Goal: Transaction & Acquisition: Purchase product/service

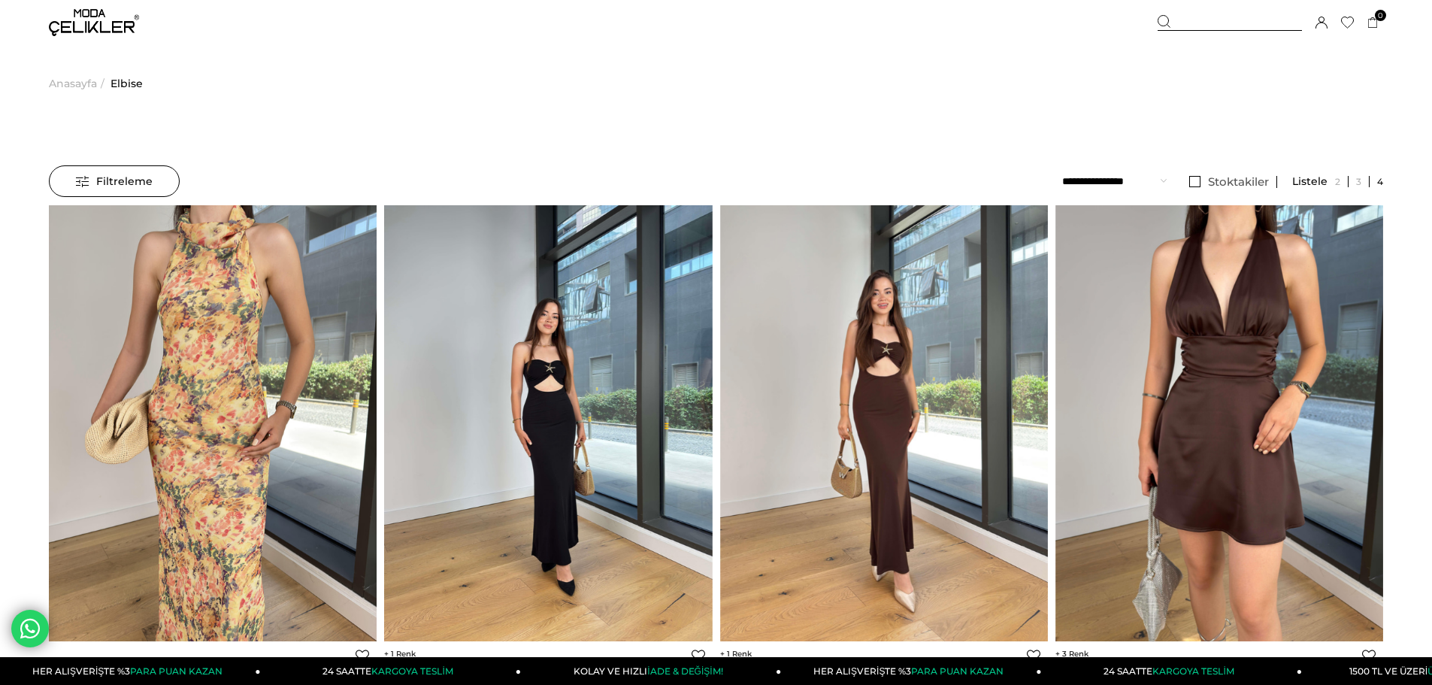
click at [83, 175] on span "Filtreleme" at bounding box center [114, 181] width 77 height 30
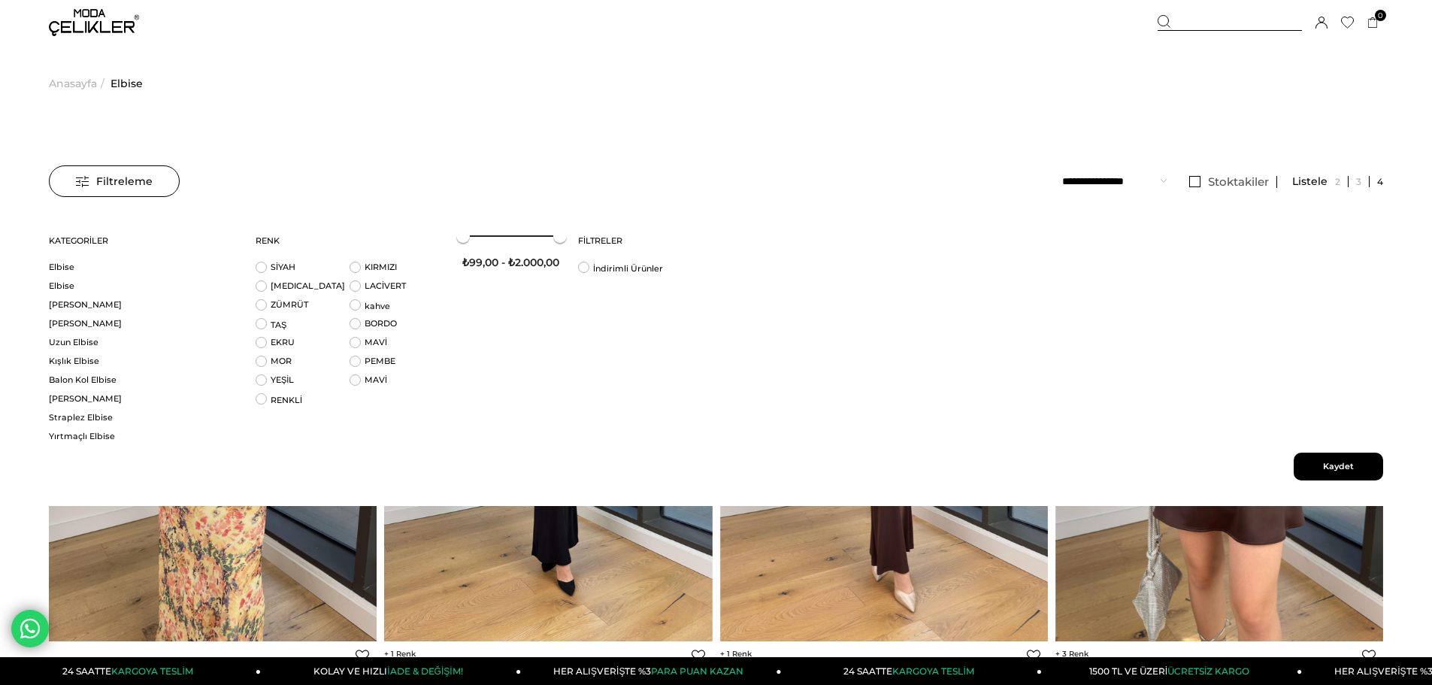
drag, startPoint x: 290, startPoint y: 294, endPoint x: 268, endPoint y: 281, distance: 25.9
click at [290, 294] on li "BEYAZ" at bounding box center [303, 289] width 94 height 19
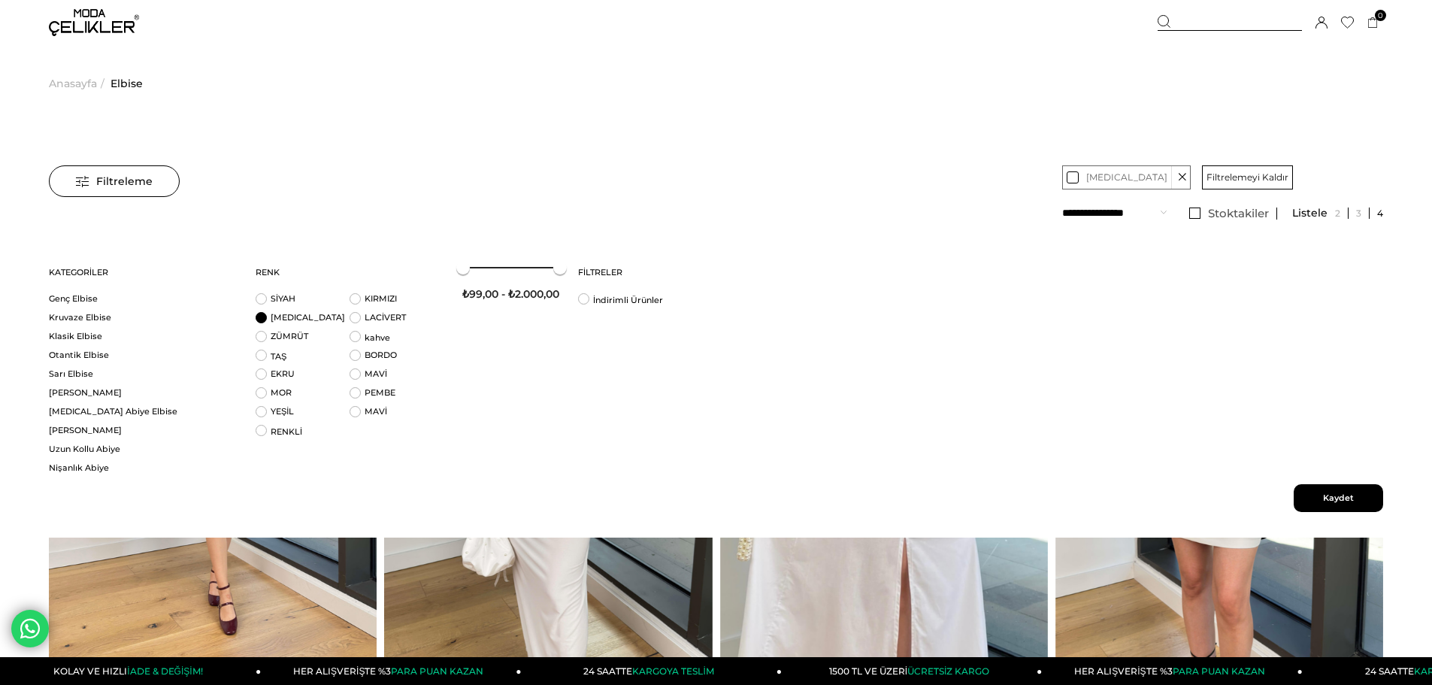
scroll to position [226, 0]
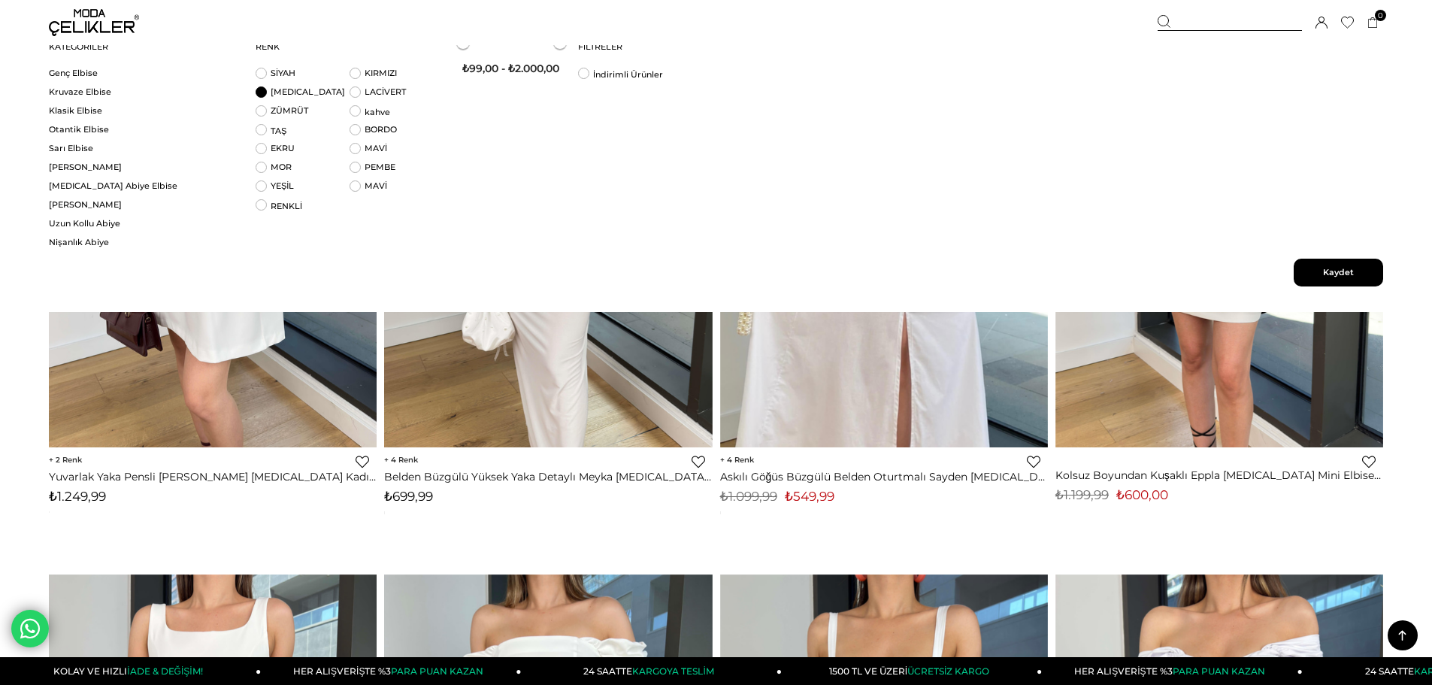
click at [1343, 274] on span "Kaydet" at bounding box center [1338, 273] width 89 height 28
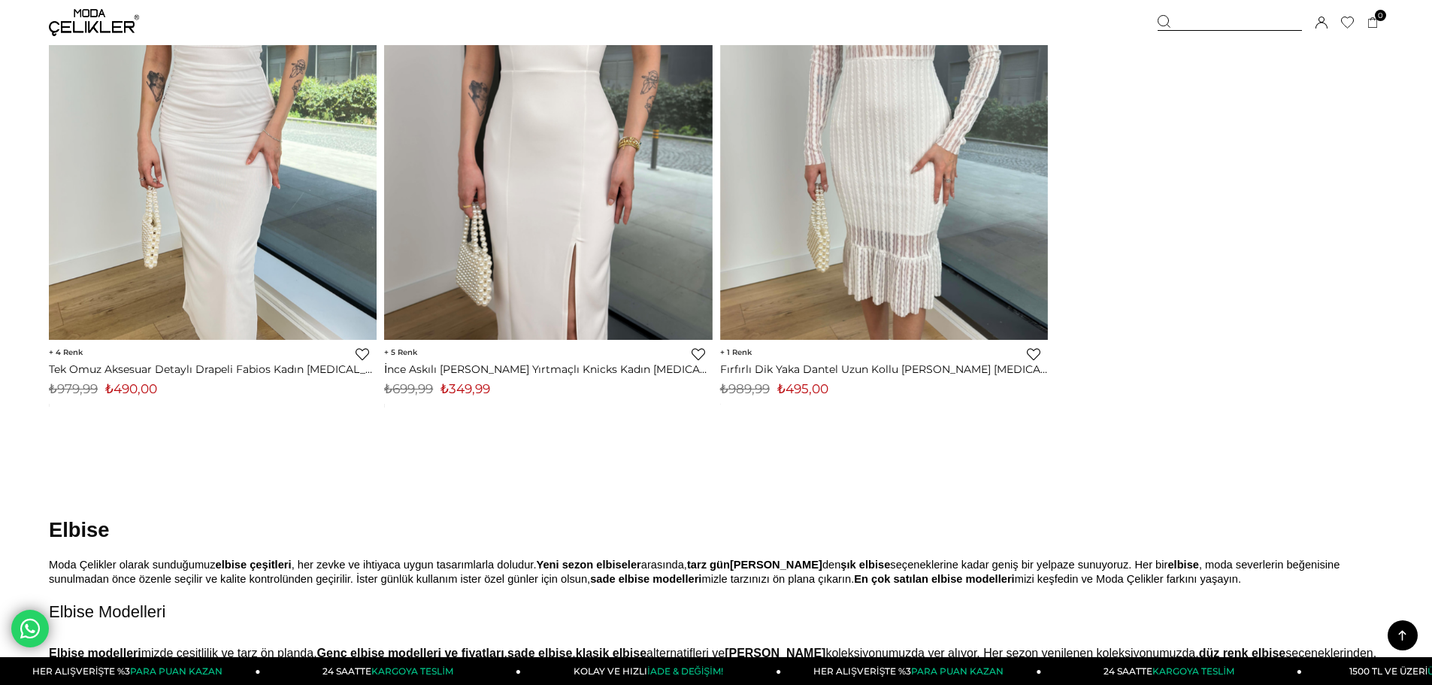
scroll to position [3533, 0]
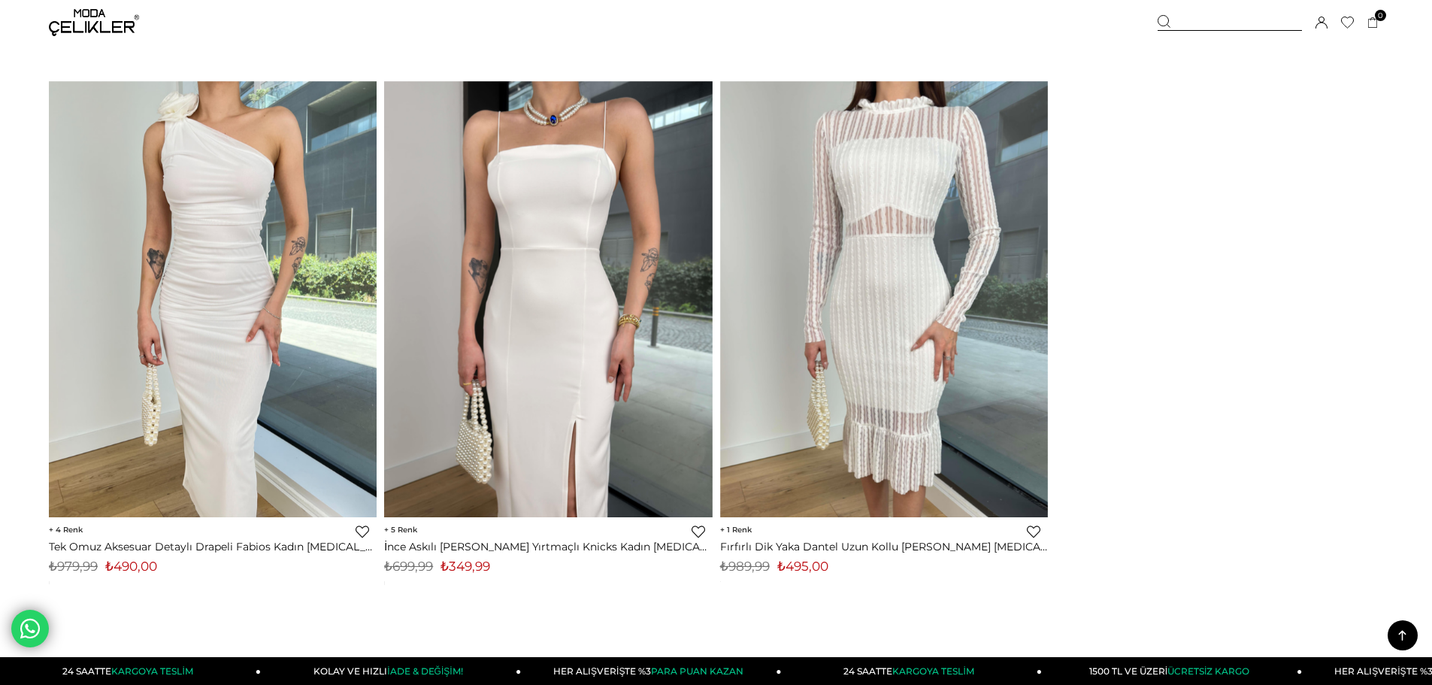
click at [1222, 8] on div "Sepetim 0 Ürün Sepetinizde ürün bulunmamaktadır. Genel Toplam : Sepetim SİPARİŞ…" at bounding box center [1271, 22] width 226 height 45
click at [1220, 17] on div at bounding box center [1230, 23] width 144 height 16
click at [1195, 28] on div at bounding box center [1230, 23] width 144 height 16
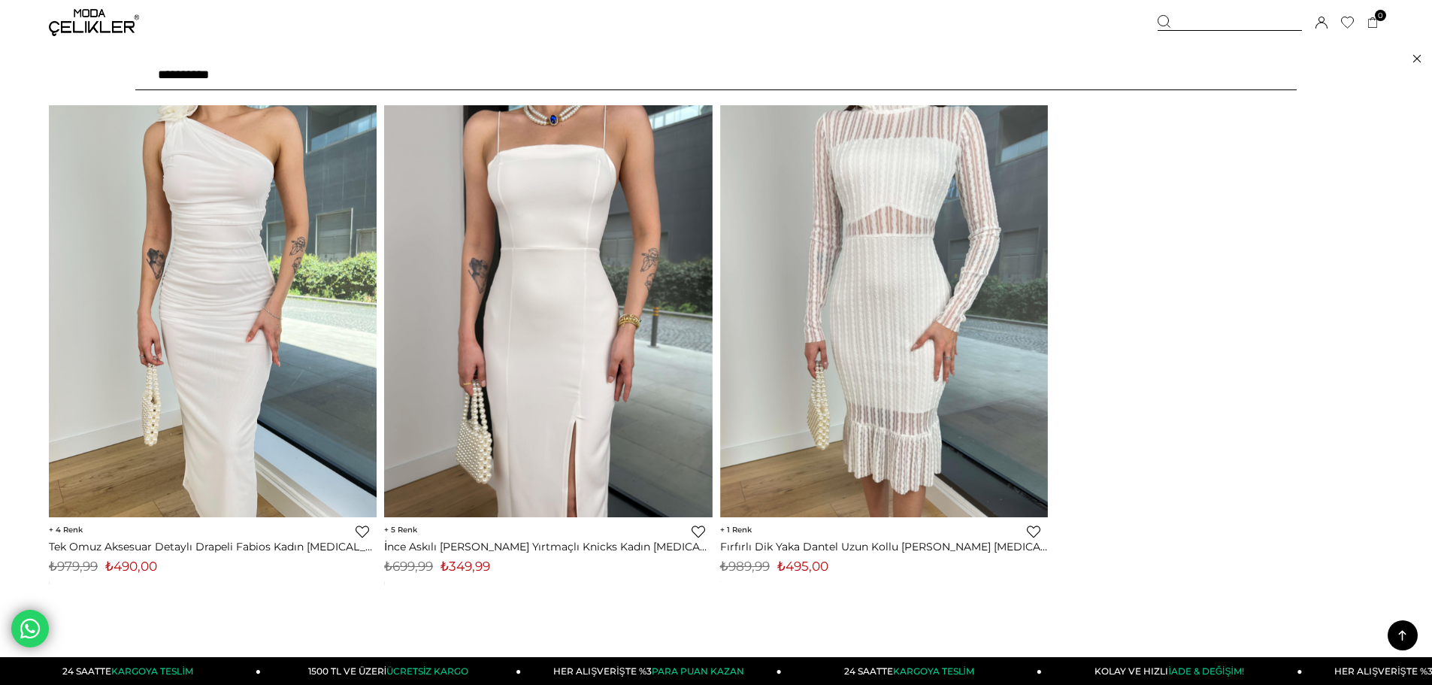
drag, startPoint x: 748, startPoint y: 72, endPoint x: 0, endPoint y: -91, distance: 765.6
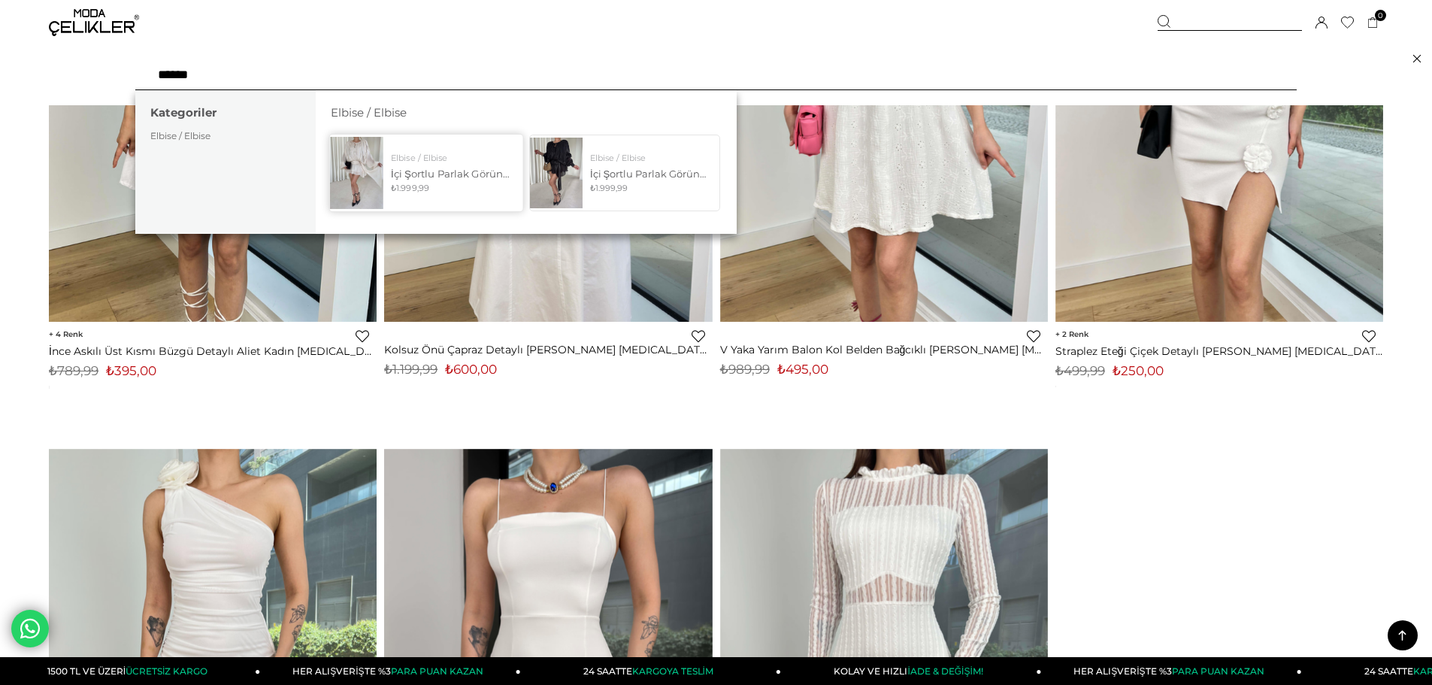
type input "******"
click at [468, 186] on div "Elbise / Elbise İçi Şortlu Parlak Görünümlü Uzun Kollu Önden Bağlama Detaylı Mi…" at bounding box center [449, 172] width 132 height 41
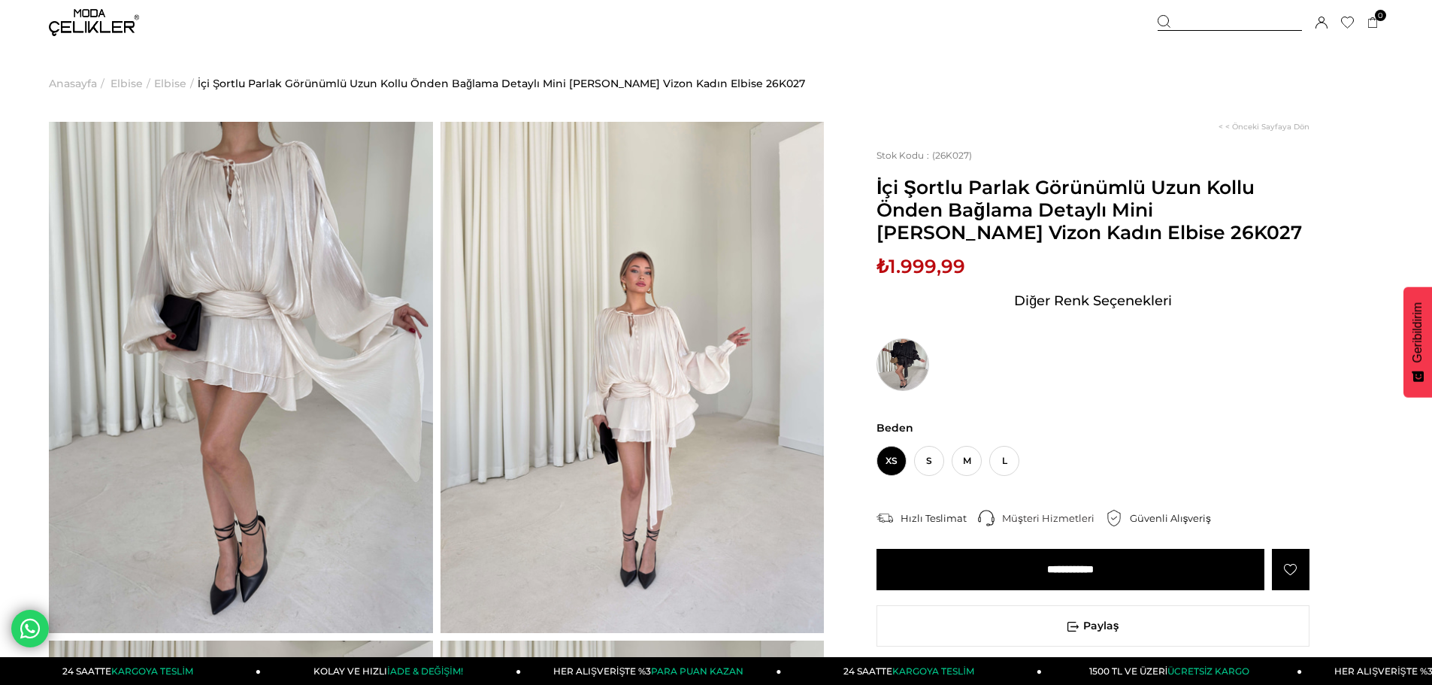
click at [899, 351] on img at bounding box center [903, 364] width 53 height 53
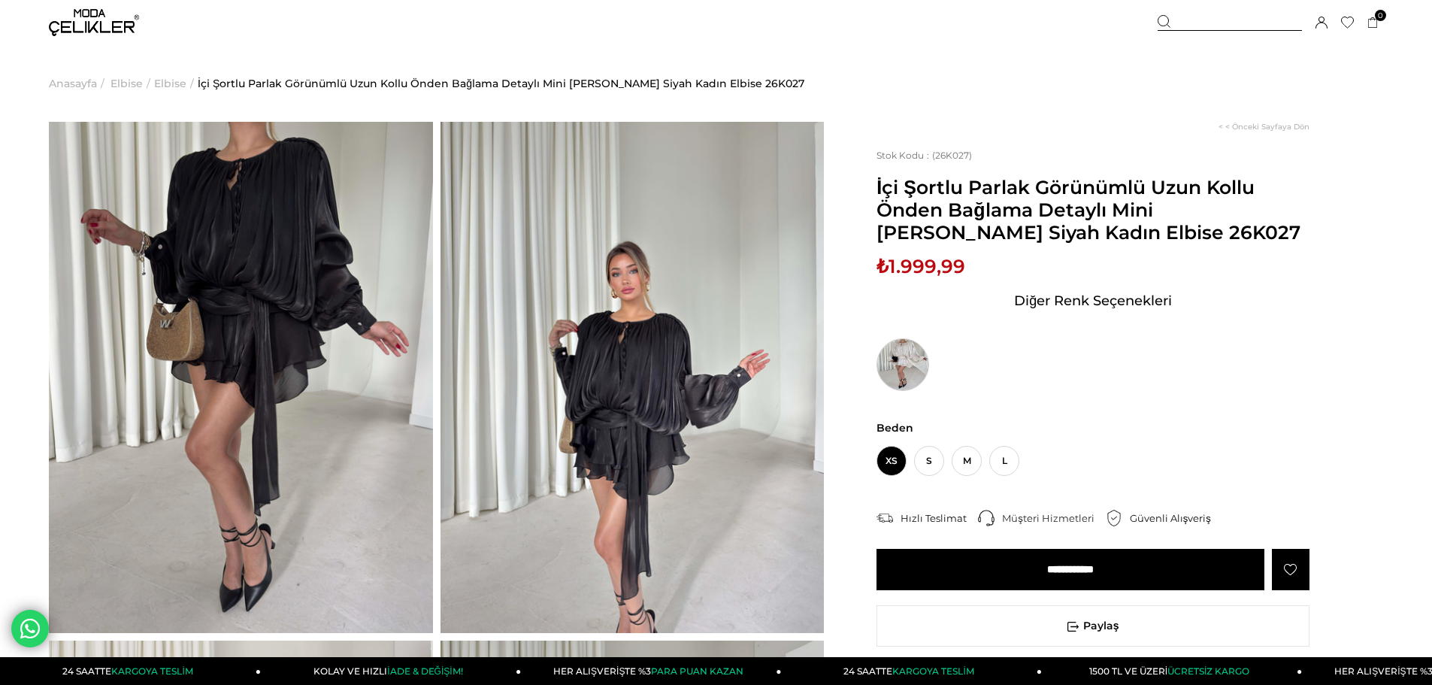
click at [910, 371] on img at bounding box center [903, 364] width 53 height 53
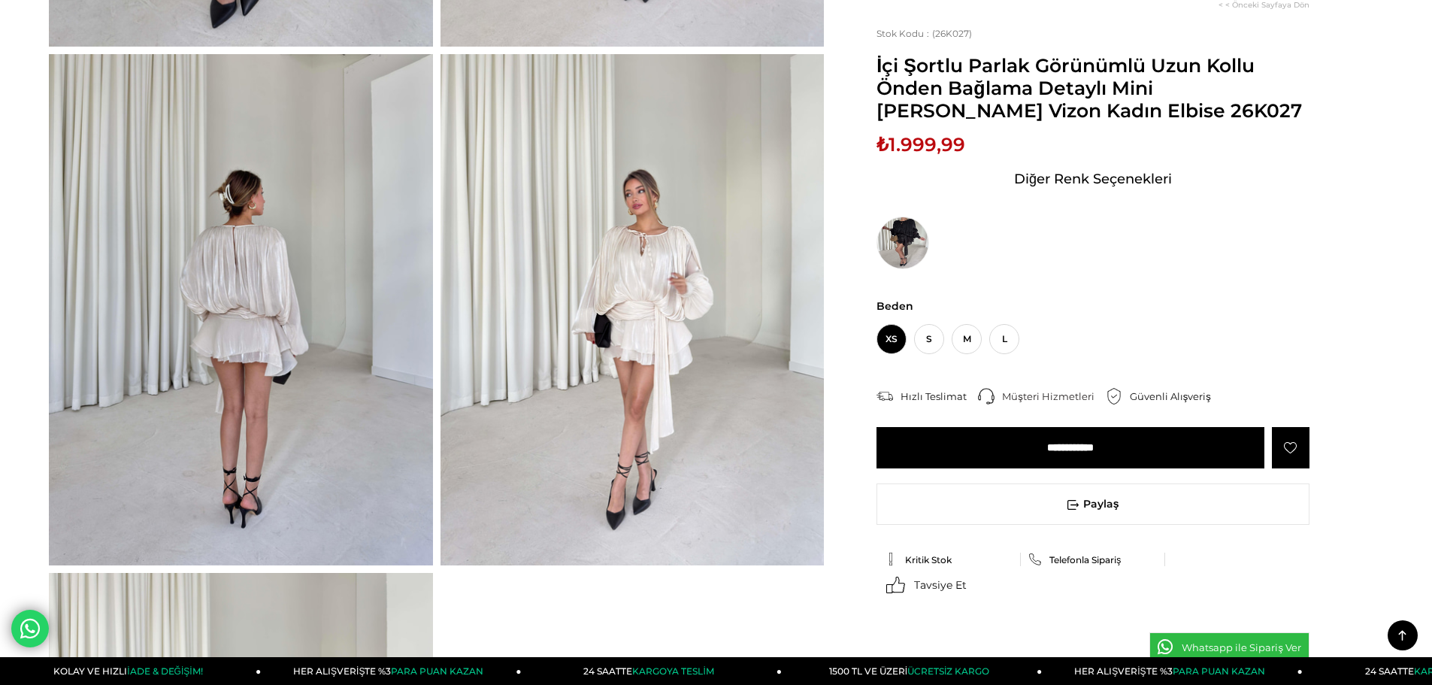
scroll to position [601, 0]
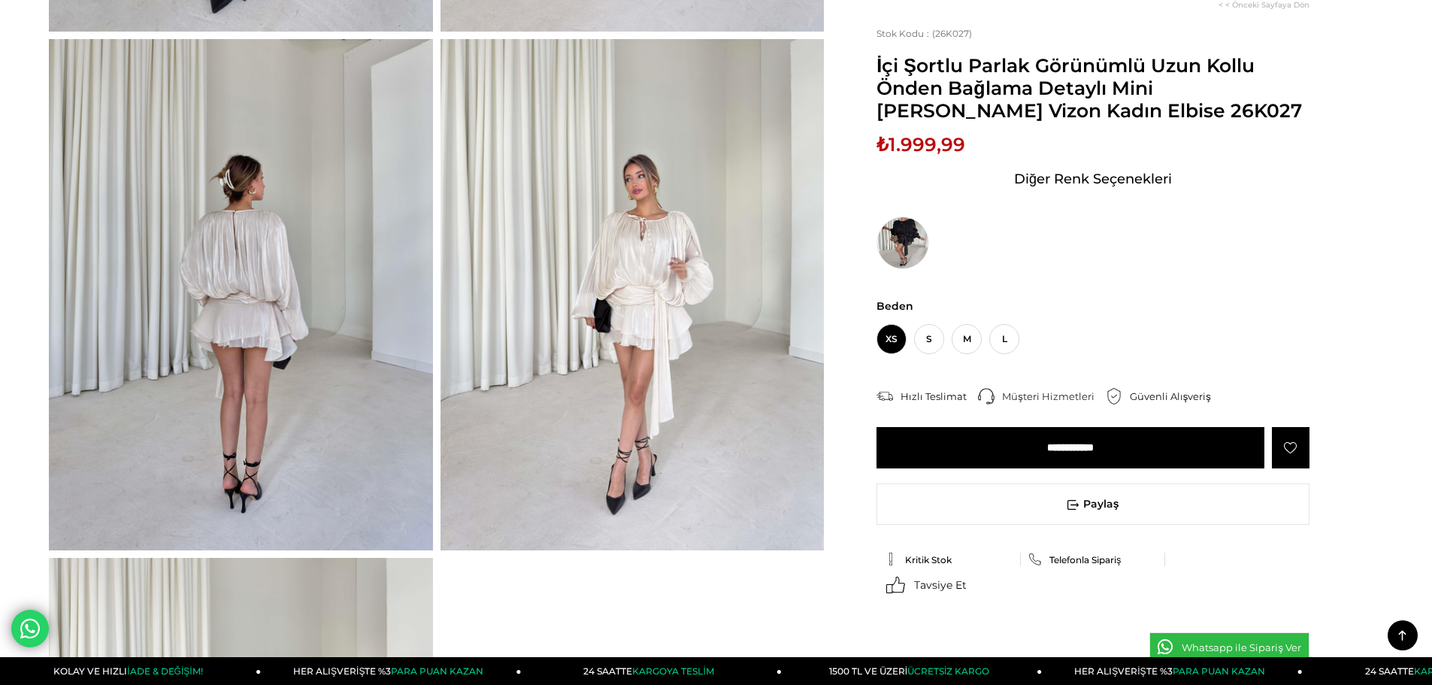
click at [1193, 639] on link "Whatsapp ile Sipariş Ver" at bounding box center [1229, 647] width 160 height 30
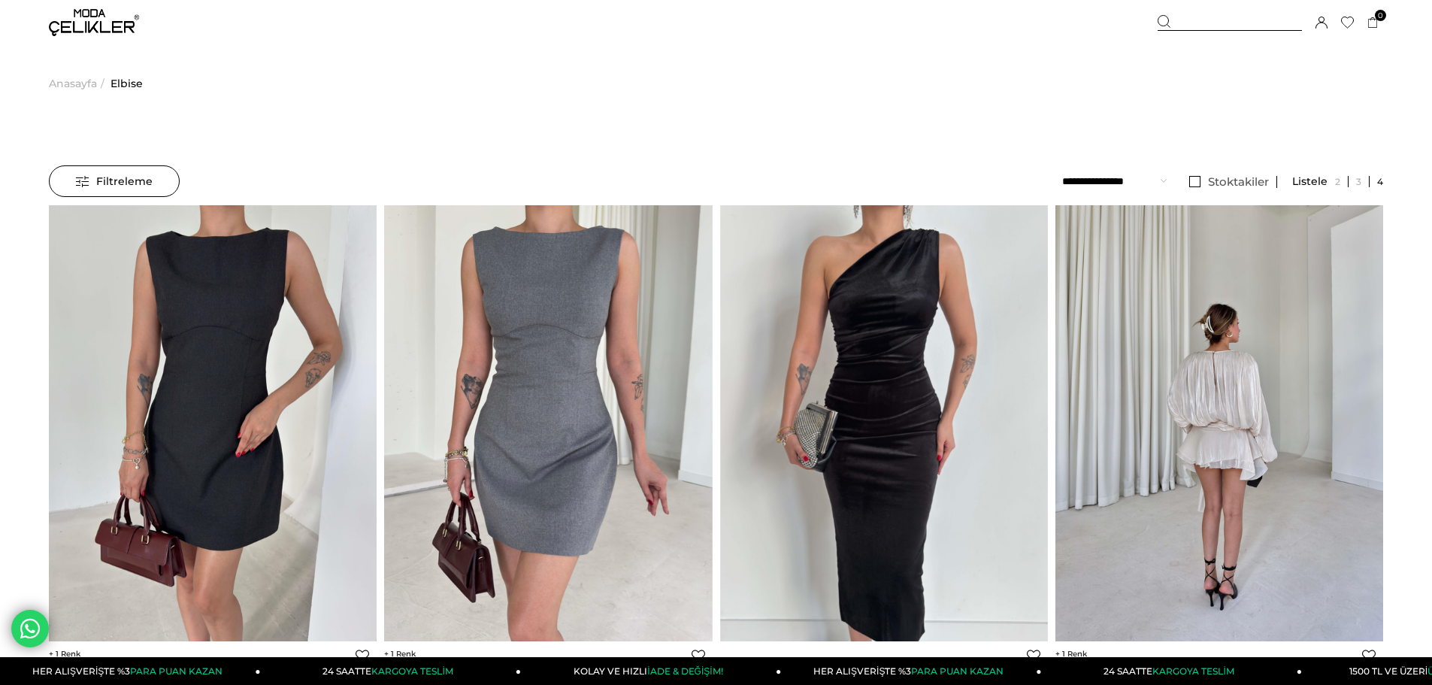
click at [1232, 338] on img at bounding box center [1220, 422] width 328 height 437
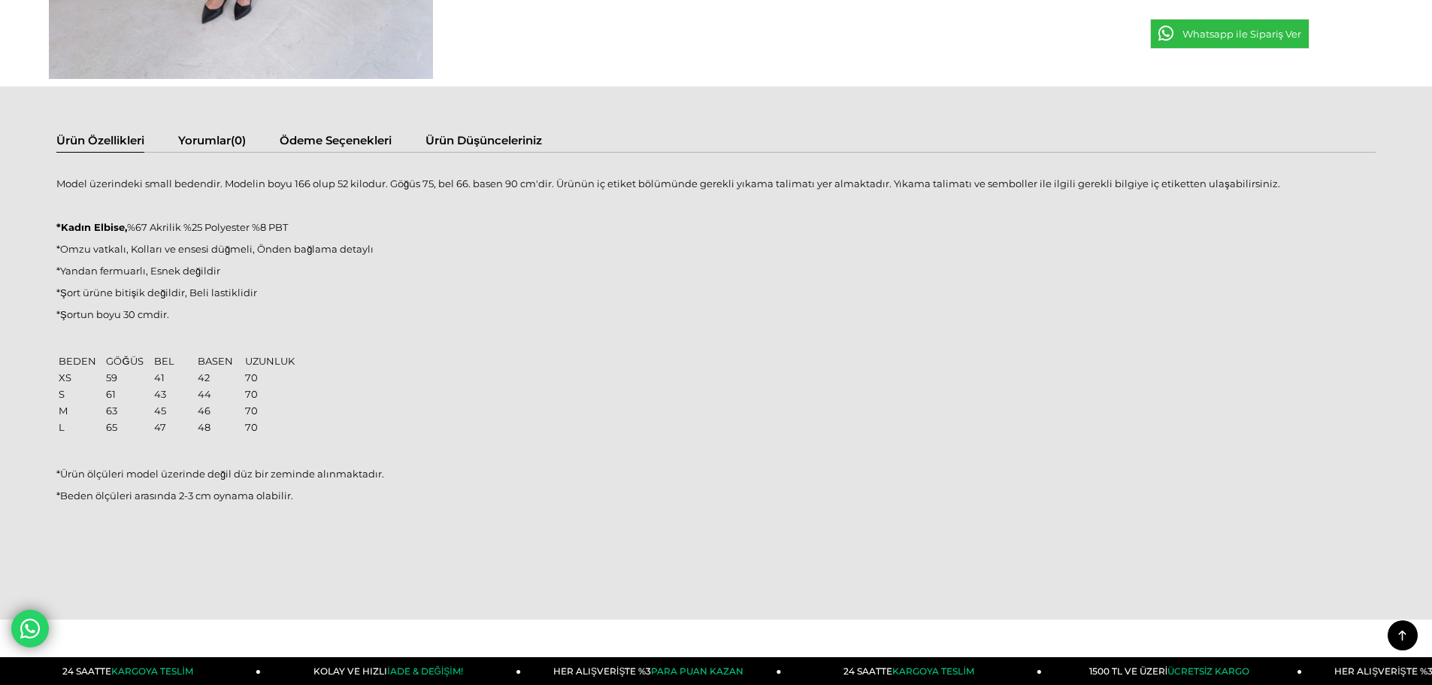
scroll to position [1579, 0]
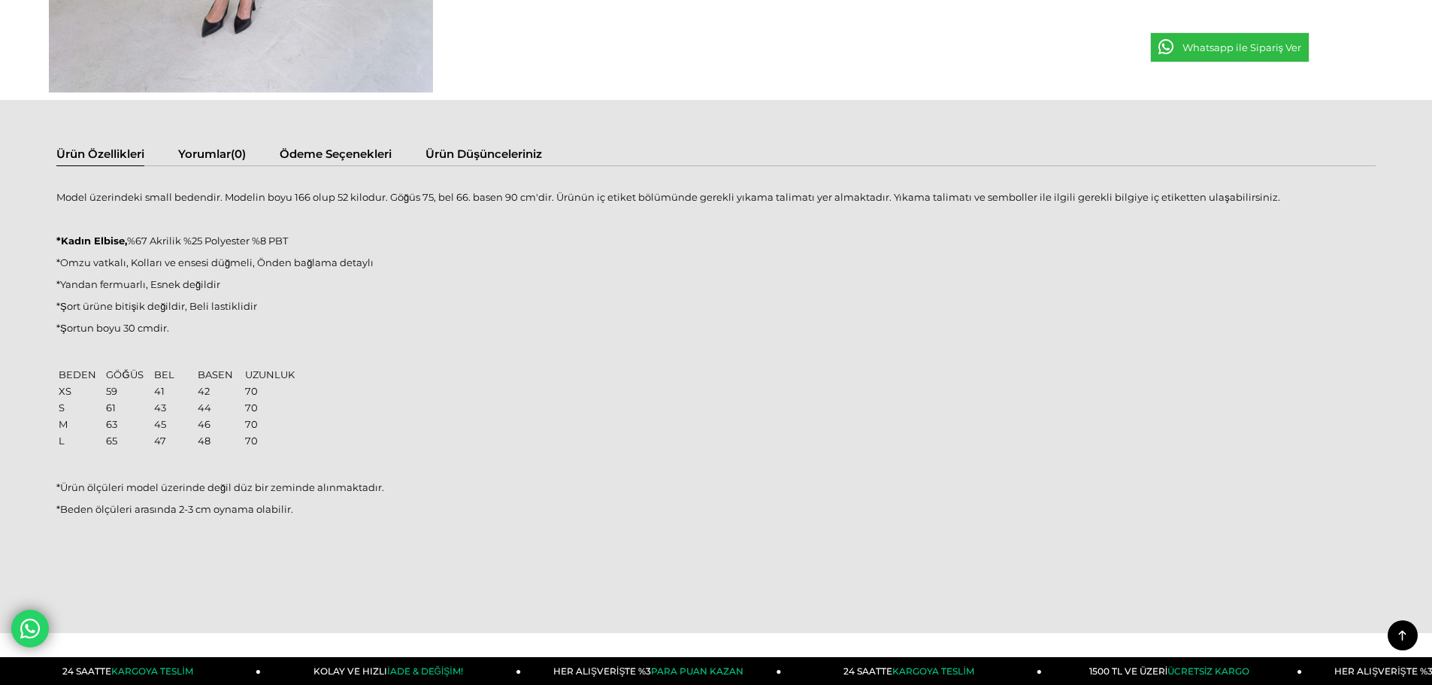
click at [482, 160] on link "Ürün Düşünceleriniz" at bounding box center [484, 156] width 117 height 19
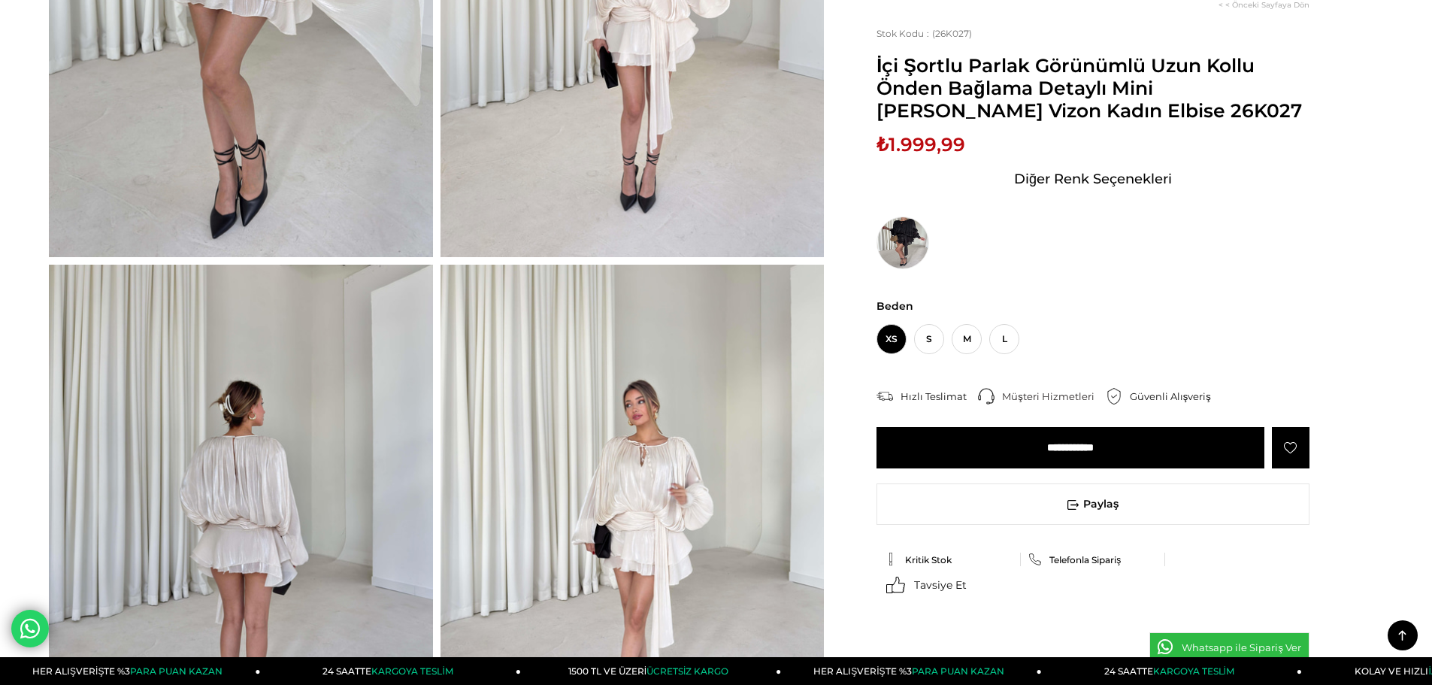
scroll to position [0, 0]
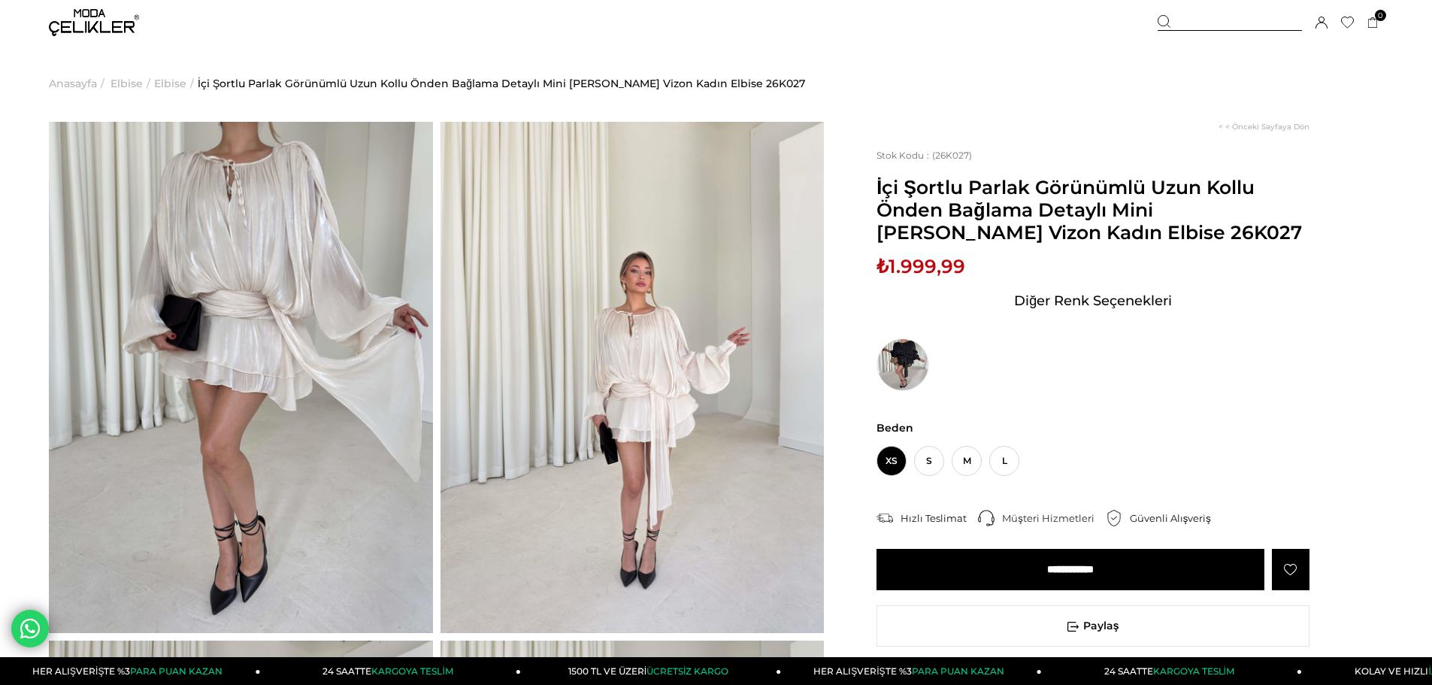
click at [1316, 20] on icon at bounding box center [1322, 23] width 12 height 12
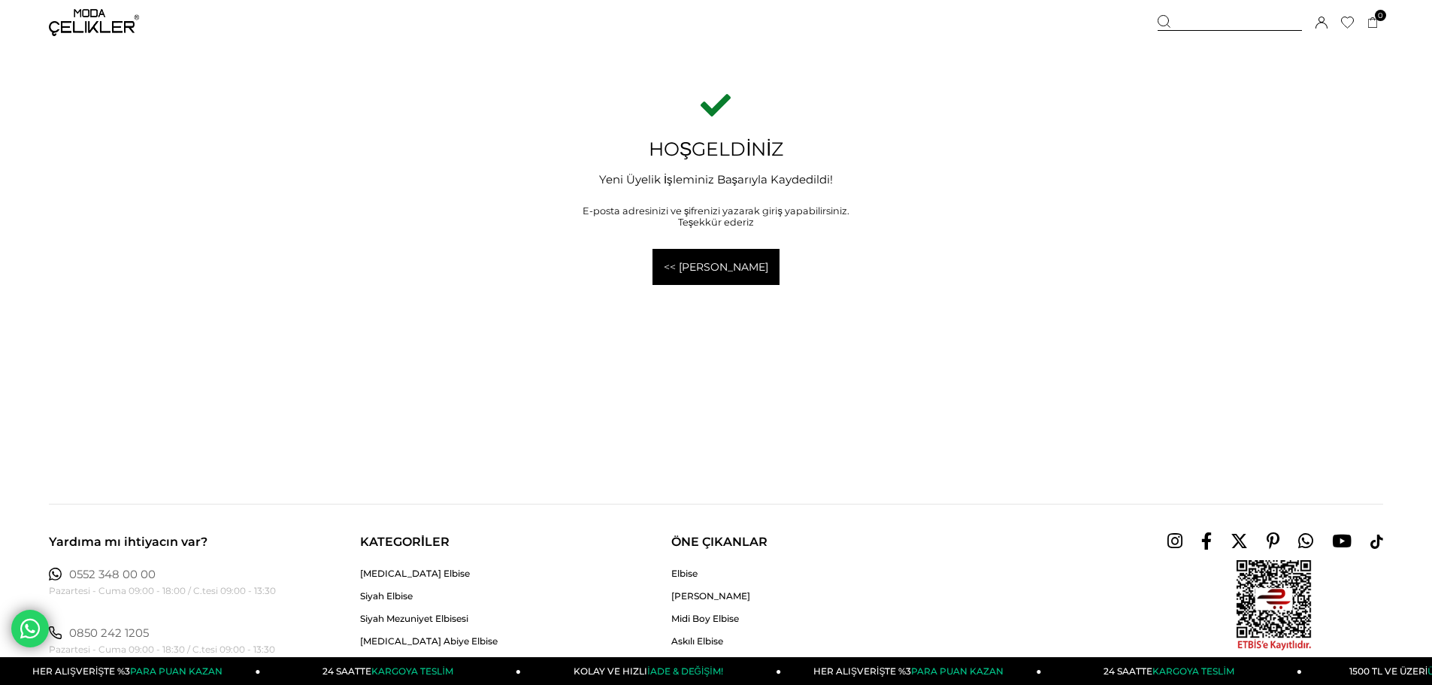
click at [1197, 26] on div at bounding box center [1230, 23] width 144 height 16
click at [1241, 9] on div "Sepetim 0 Ürün Sepetinizde ürün bulunmamaktadır. Genel Toplam : Sepetim SİPARİŞ…" at bounding box center [1271, 22] width 226 height 45
click at [1243, 15] on div at bounding box center [1230, 23] width 144 height 16
click at [1199, 23] on div at bounding box center [1230, 23] width 144 height 16
click at [1196, 23] on div at bounding box center [1230, 23] width 144 height 16
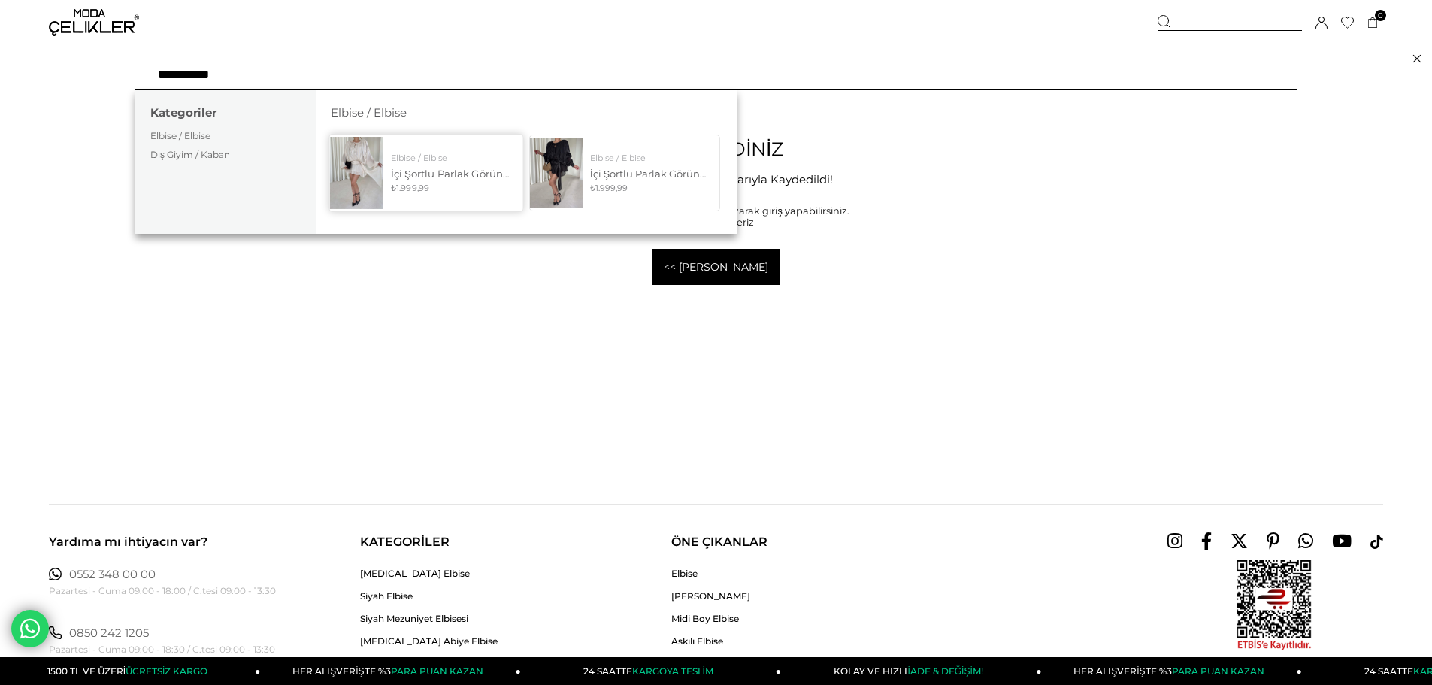
type input "**********"
drag, startPoint x: 407, startPoint y: 153, endPoint x: 383, endPoint y: 160, distance: 25.0
click at [407, 153] on div "Elbise / Elbise" at bounding box center [453, 158] width 122 height 11
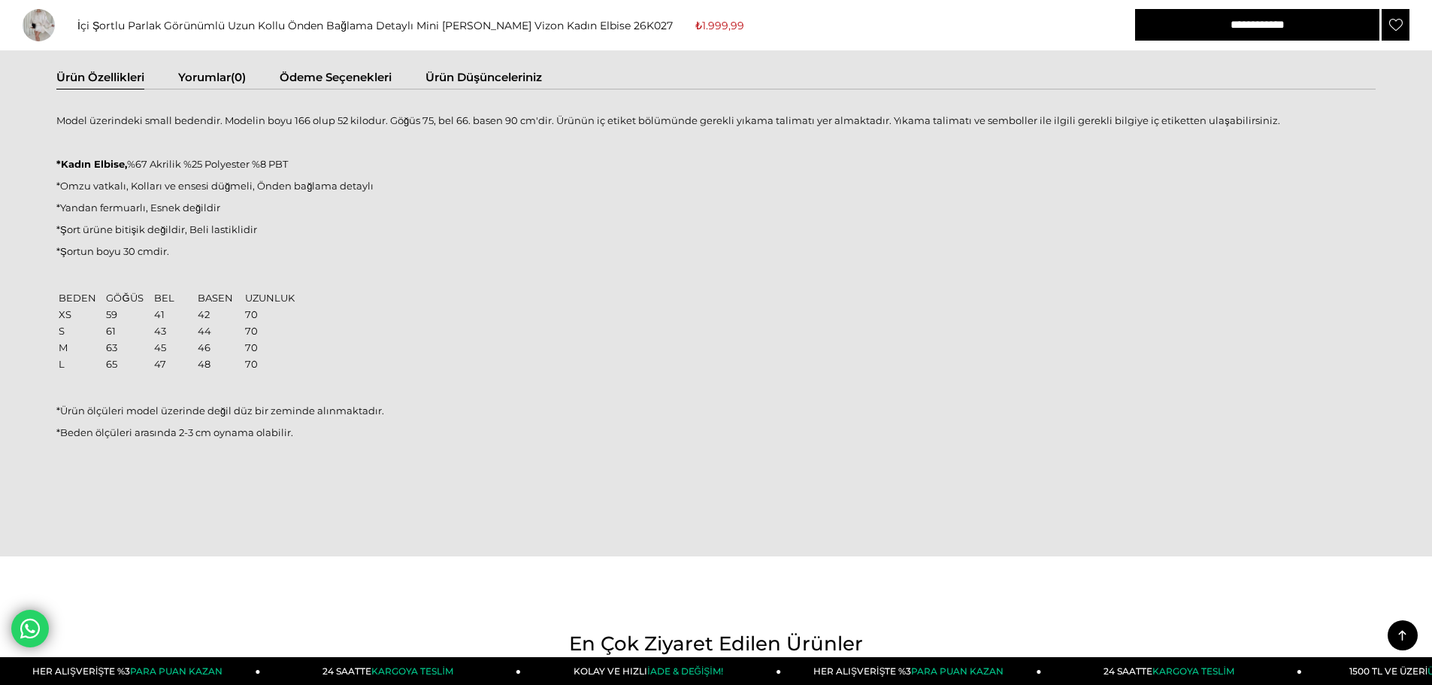
scroll to position [1729, 0]
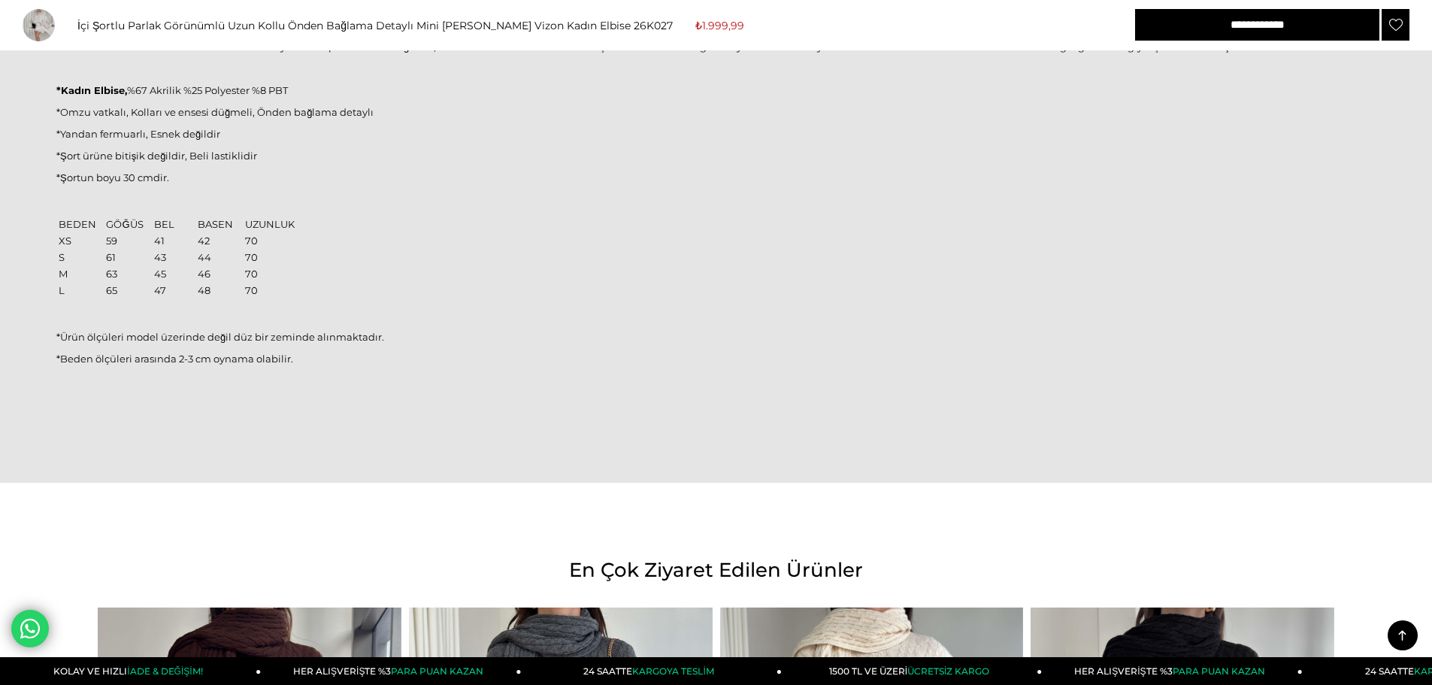
click at [207, 238] on td "42" at bounding box center [220, 240] width 46 height 15
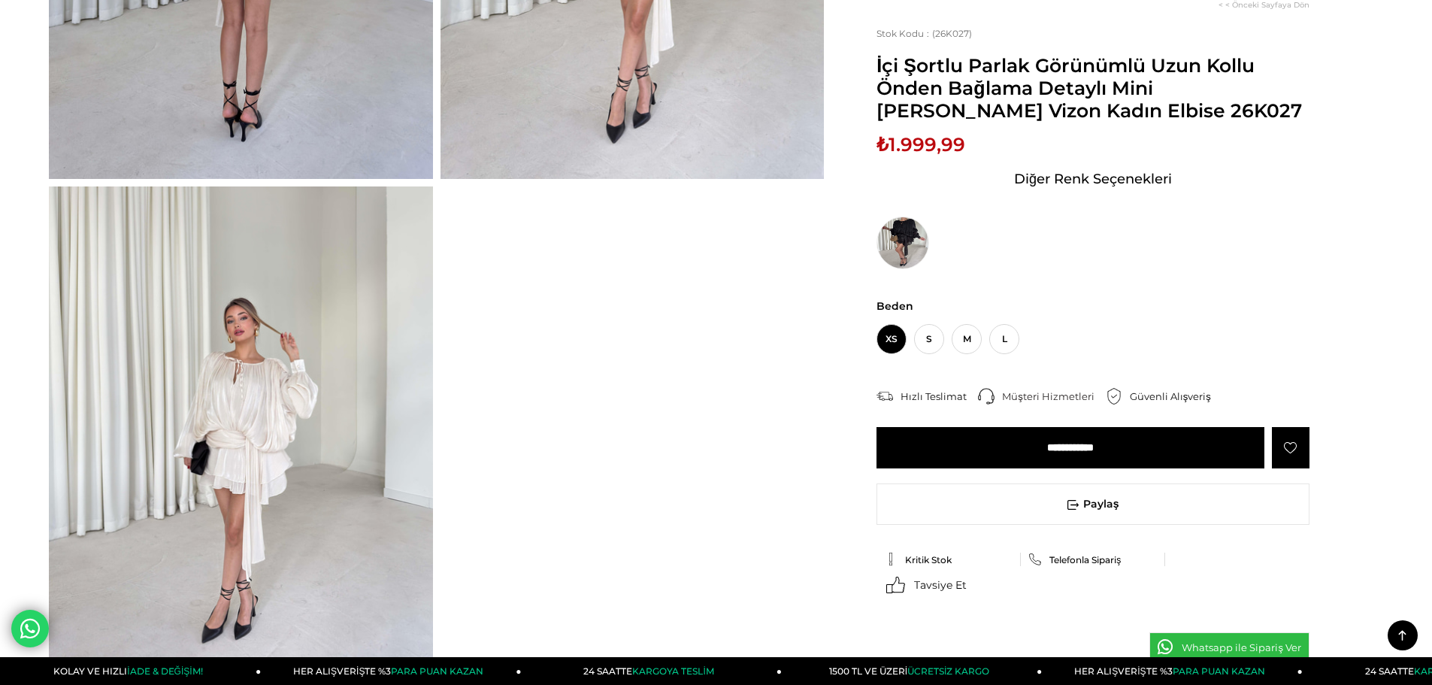
scroll to position [827, 0]
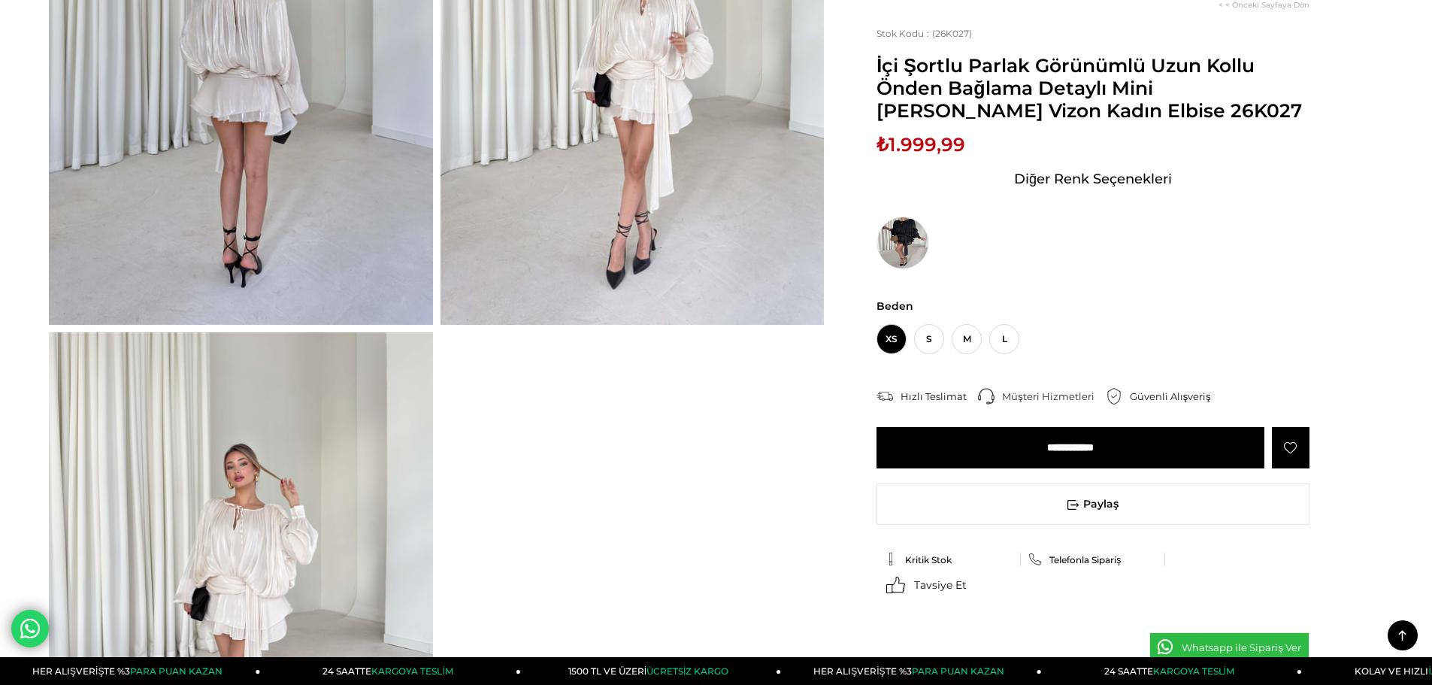
click at [1043, 452] on input "**********" at bounding box center [1071, 447] width 388 height 41
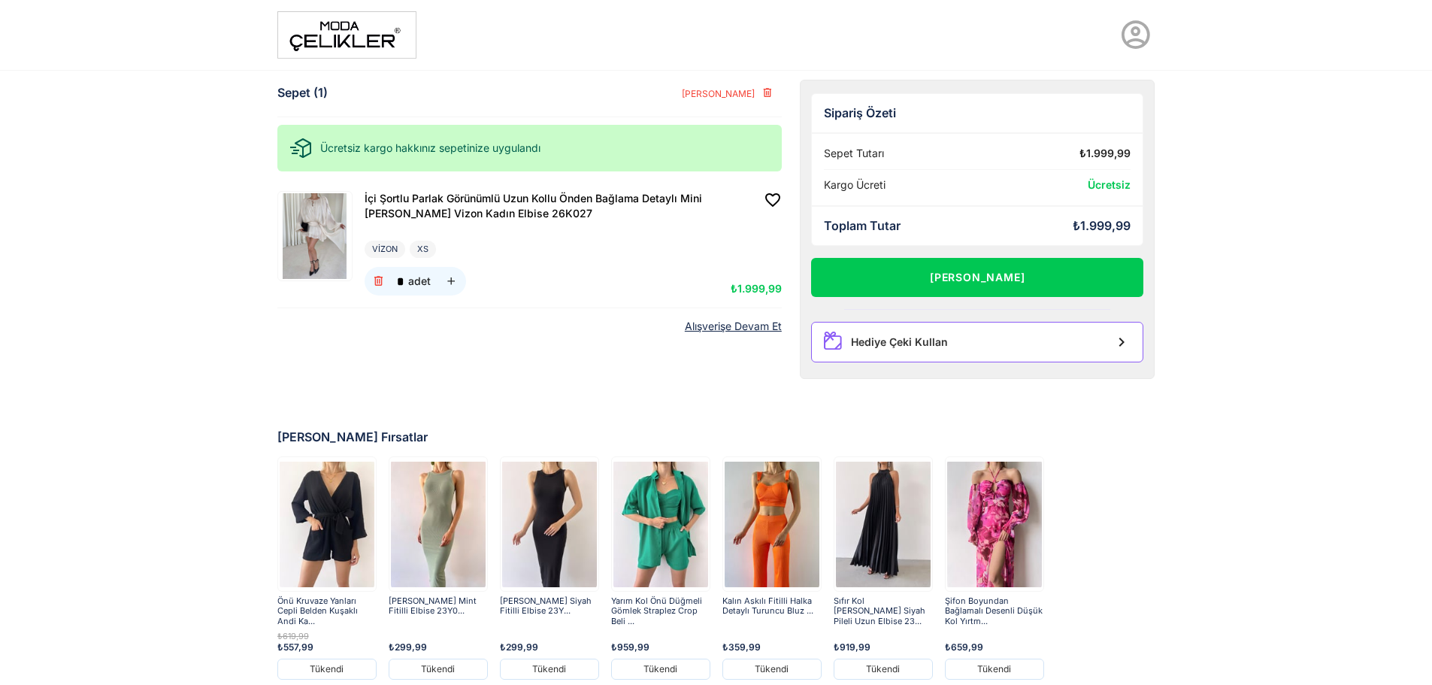
click at [998, 344] on div "Hediye Çeki Kullan" at bounding box center [977, 342] width 333 height 41
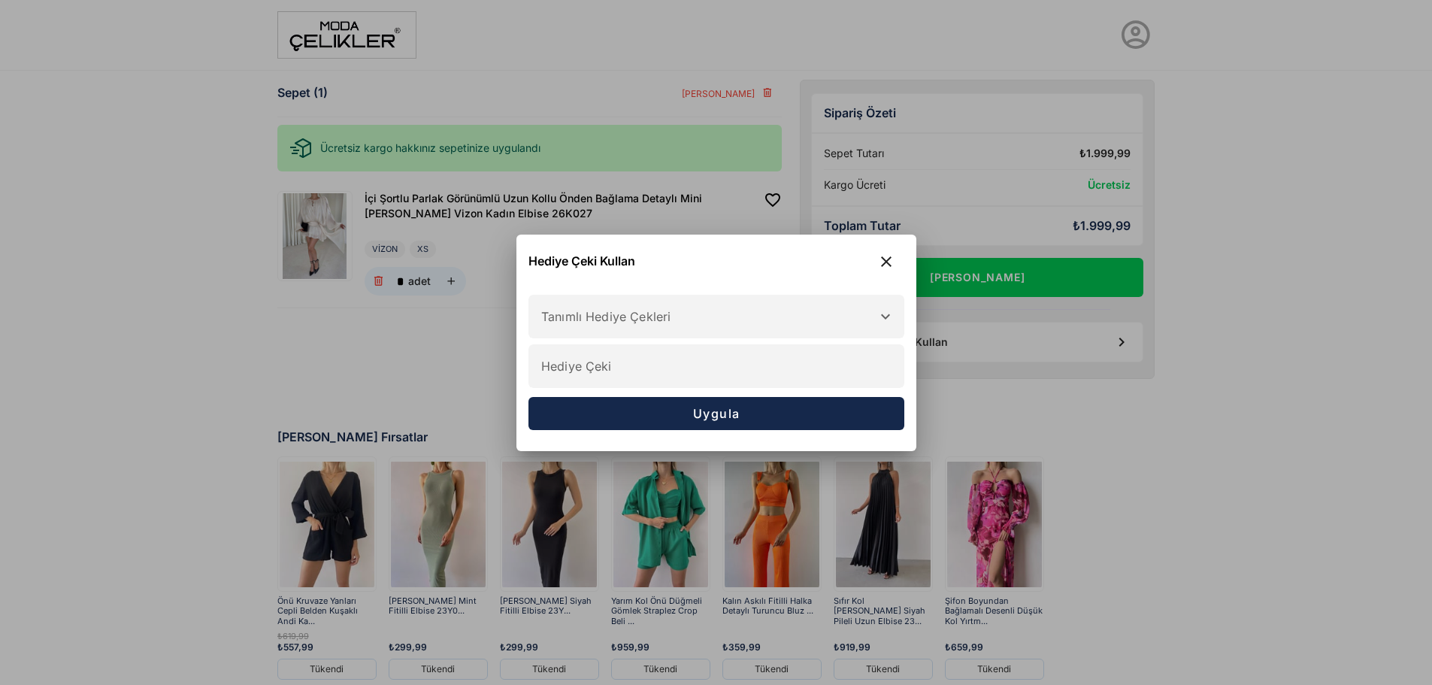
click at [874, 312] on div at bounding box center [884, 316] width 21 height 42
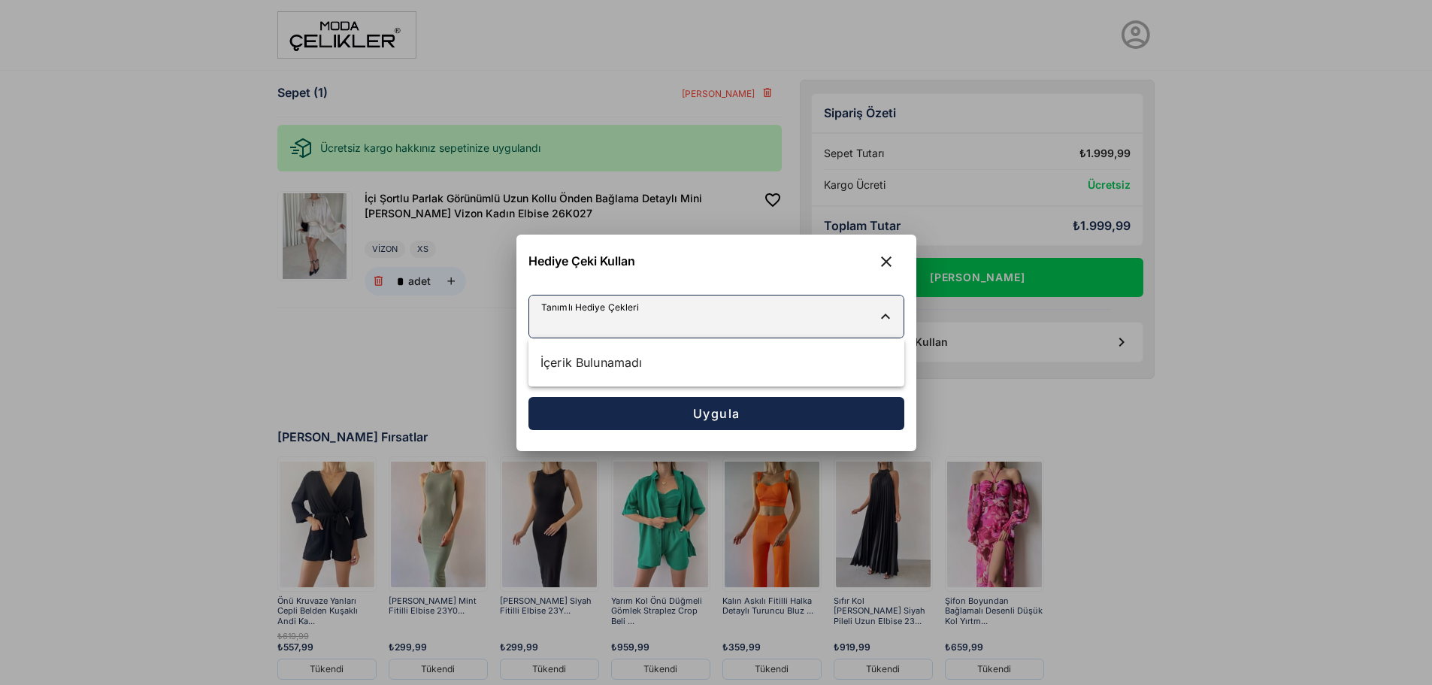
click at [872, 318] on div at bounding box center [701, 316] width 344 height 42
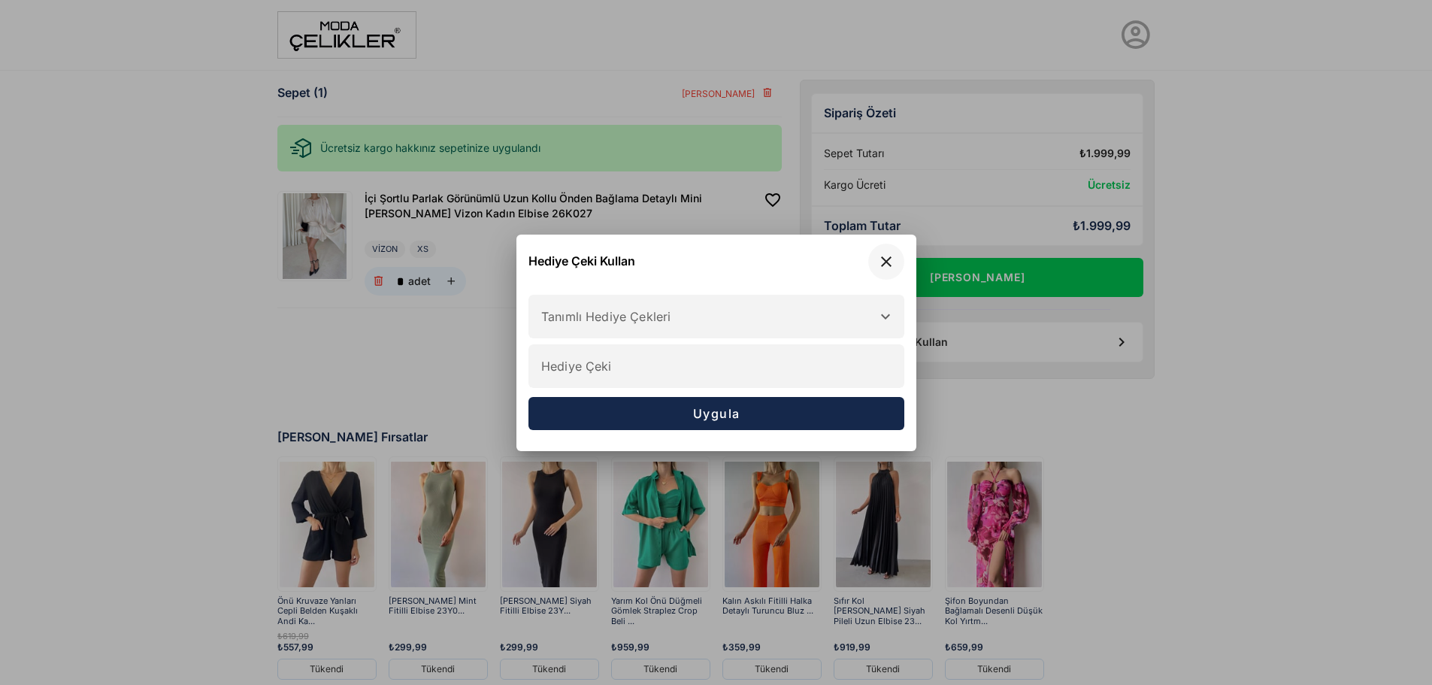
click at [887, 263] on icon "button" at bounding box center [886, 262] width 18 height 18
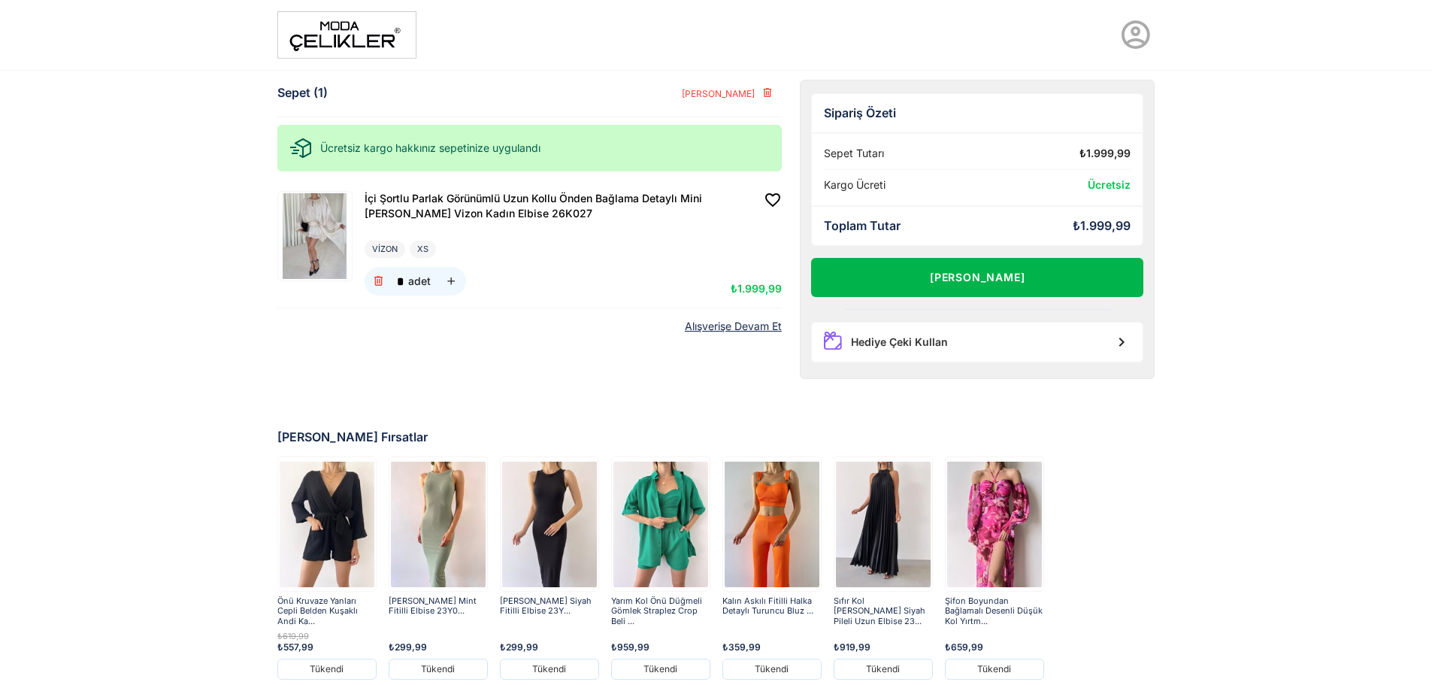
click at [1021, 268] on button "Alışverişi Tamamla" at bounding box center [977, 277] width 333 height 39
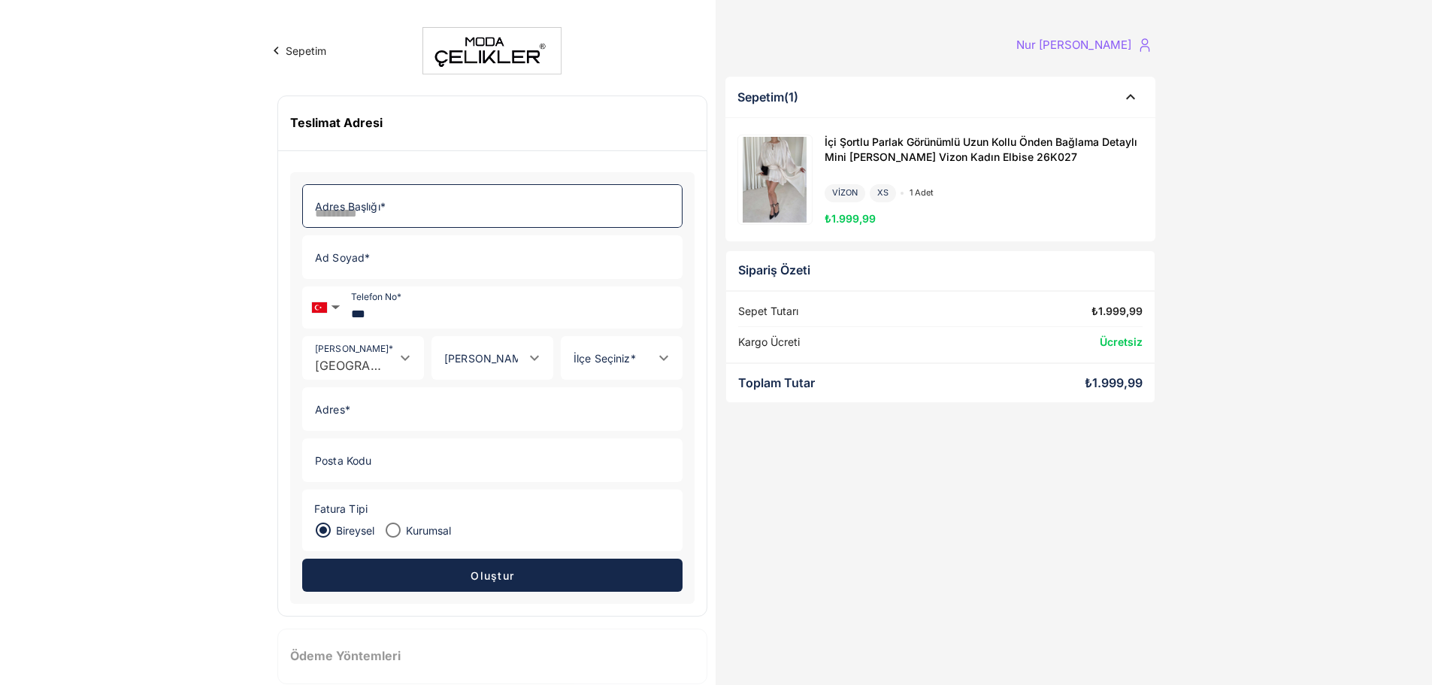
click at [577, 216] on input "Adres Başlığı *" at bounding box center [488, 206] width 370 height 42
type input "**"
type input "*"
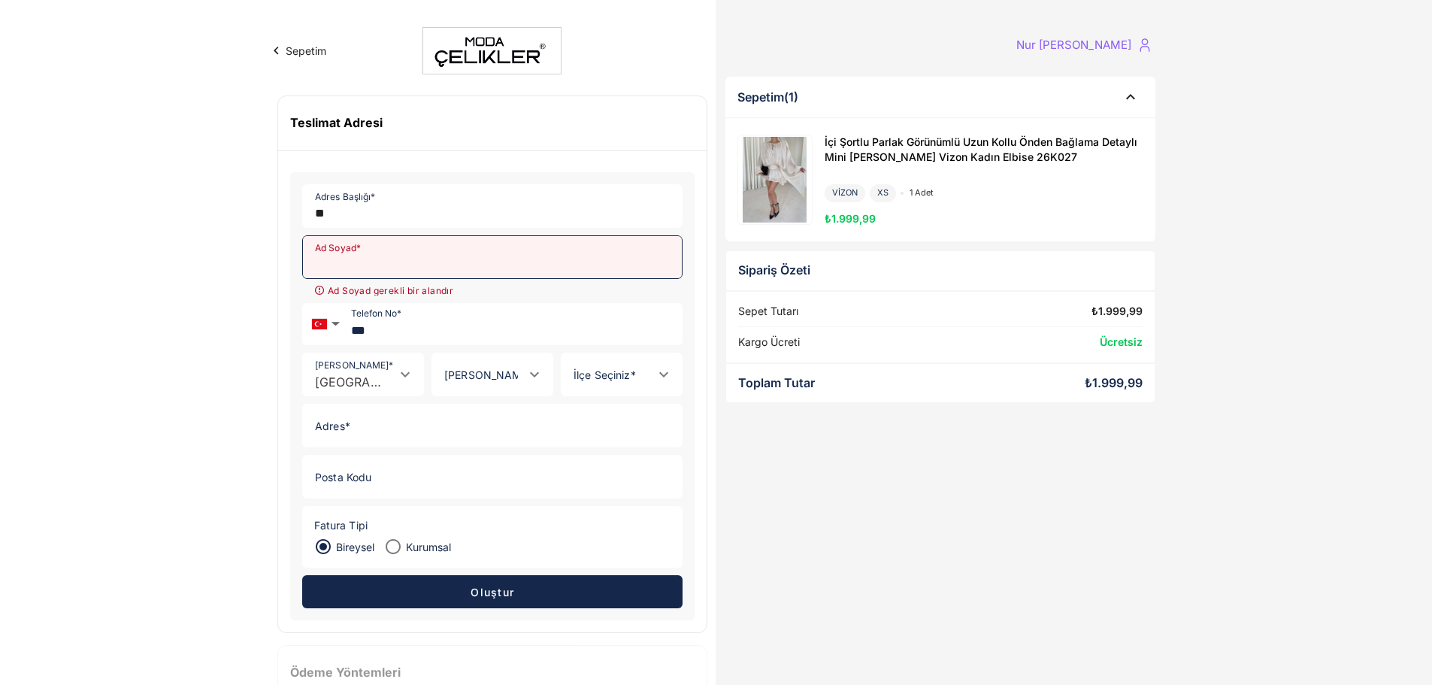
type input "*"
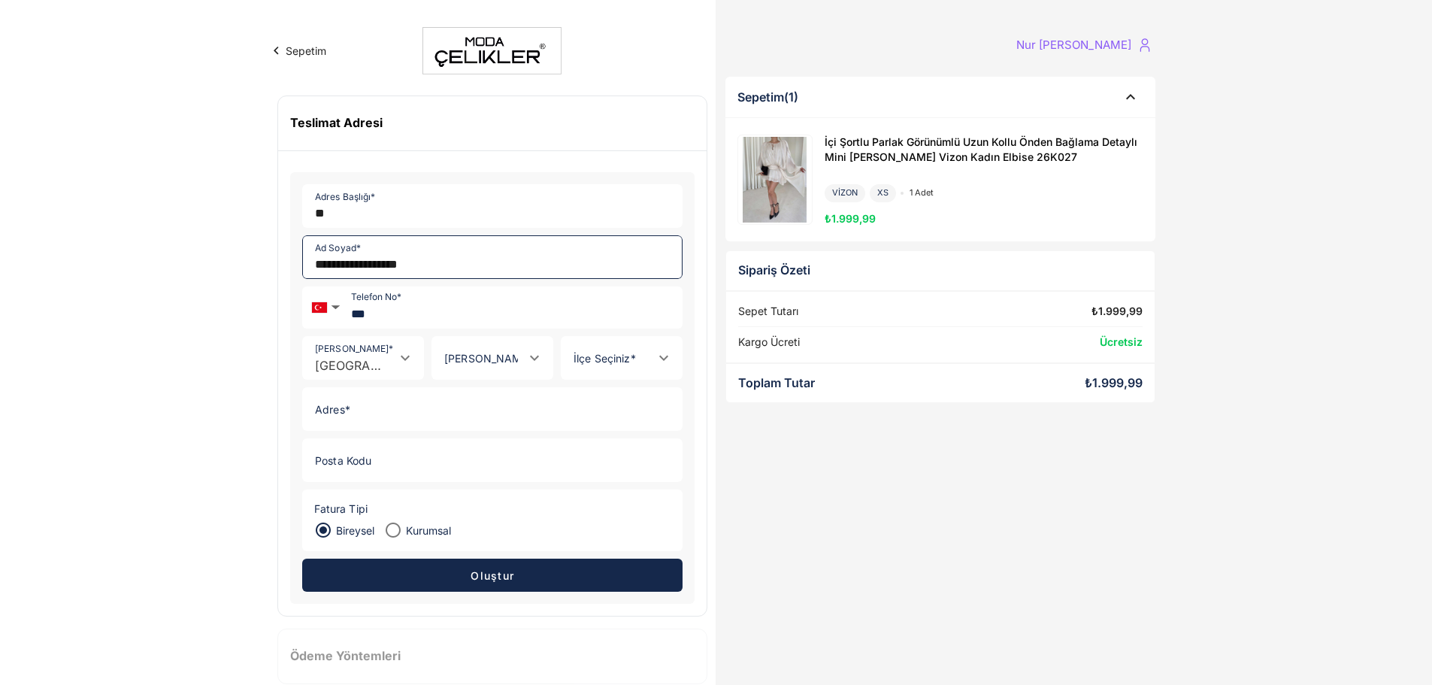
type input "**********"
click at [568, 303] on input "***" at bounding box center [514, 307] width 336 height 41
type input "**********"
click at [400, 371] on div at bounding box center [403, 358] width 21 height 42
type input "*******"
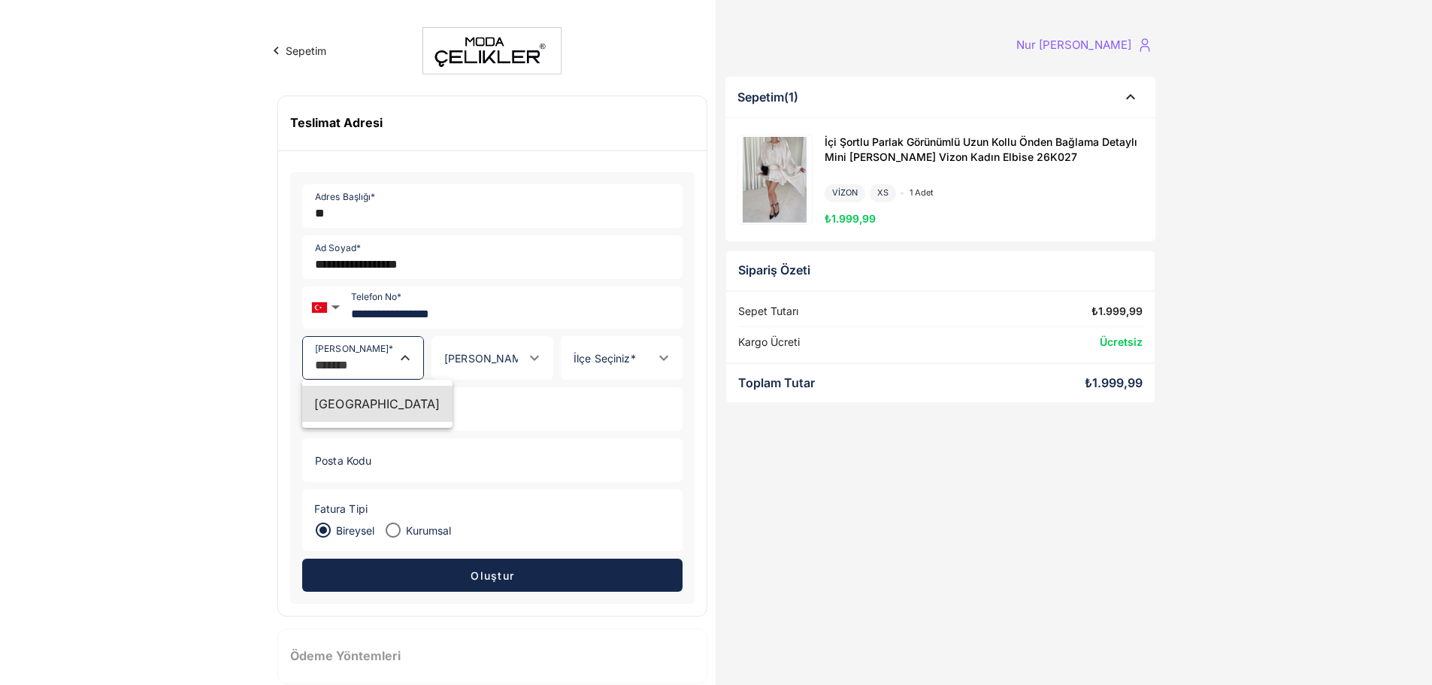
click at [505, 369] on input "İl Seçiniz *" at bounding box center [477, 365] width 90 height 14
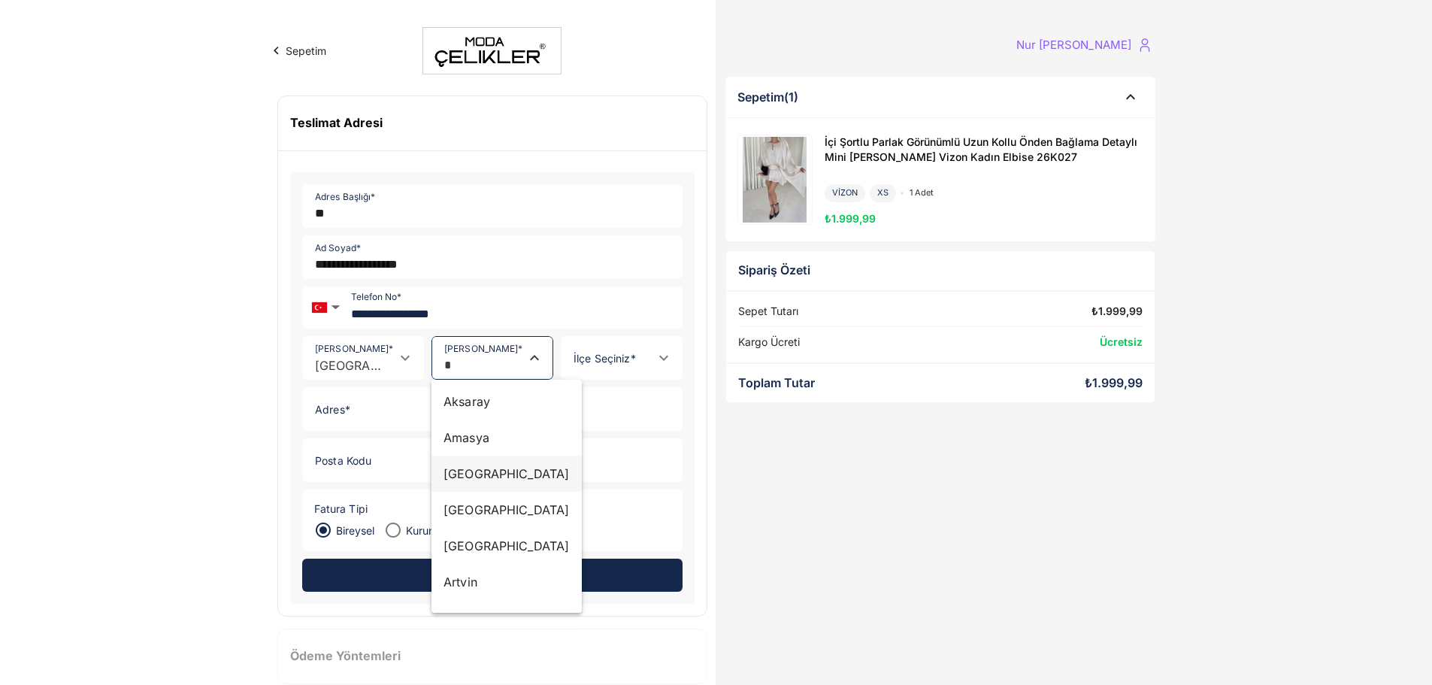
scroll to position [150, 0]
click at [498, 469] on div "Ankara" at bounding box center [507, 470] width 126 height 18
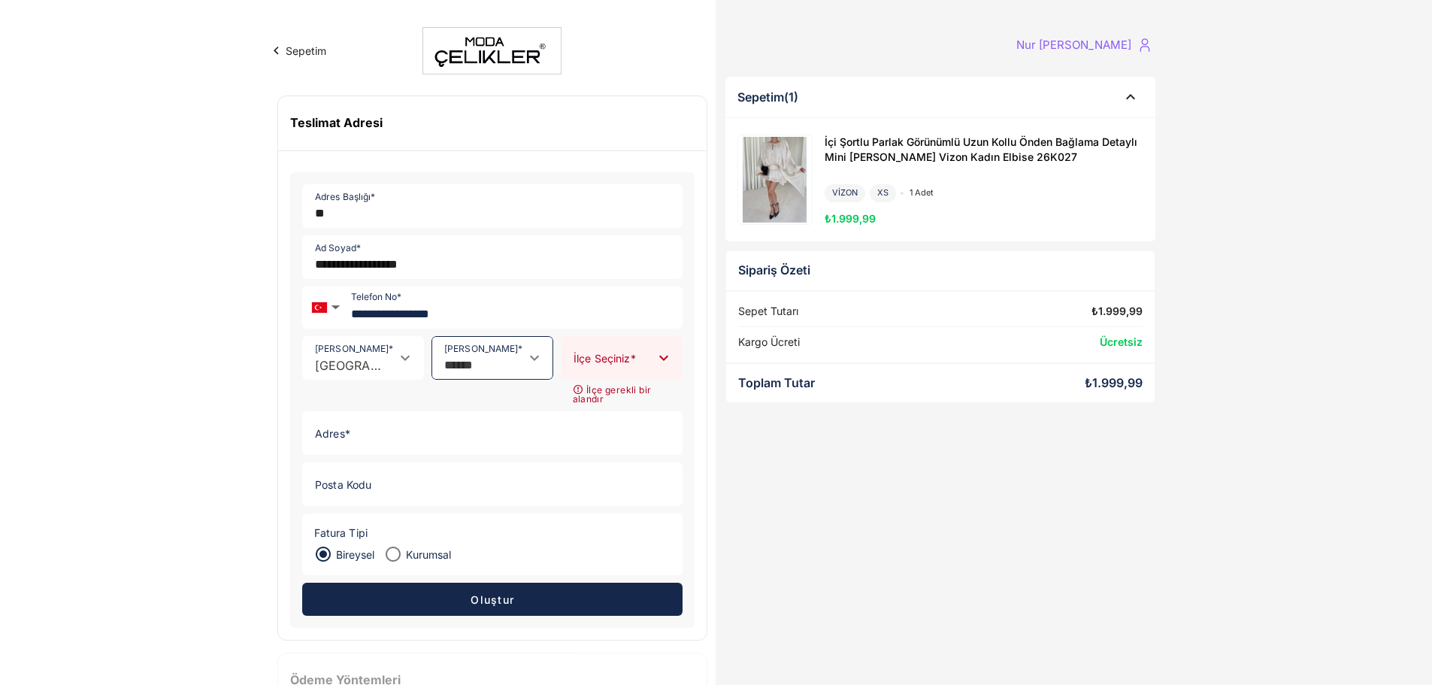
type input "******"
click at [651, 358] on input "İlçe Seçiniz *" at bounding box center [607, 365] width 90 height 14
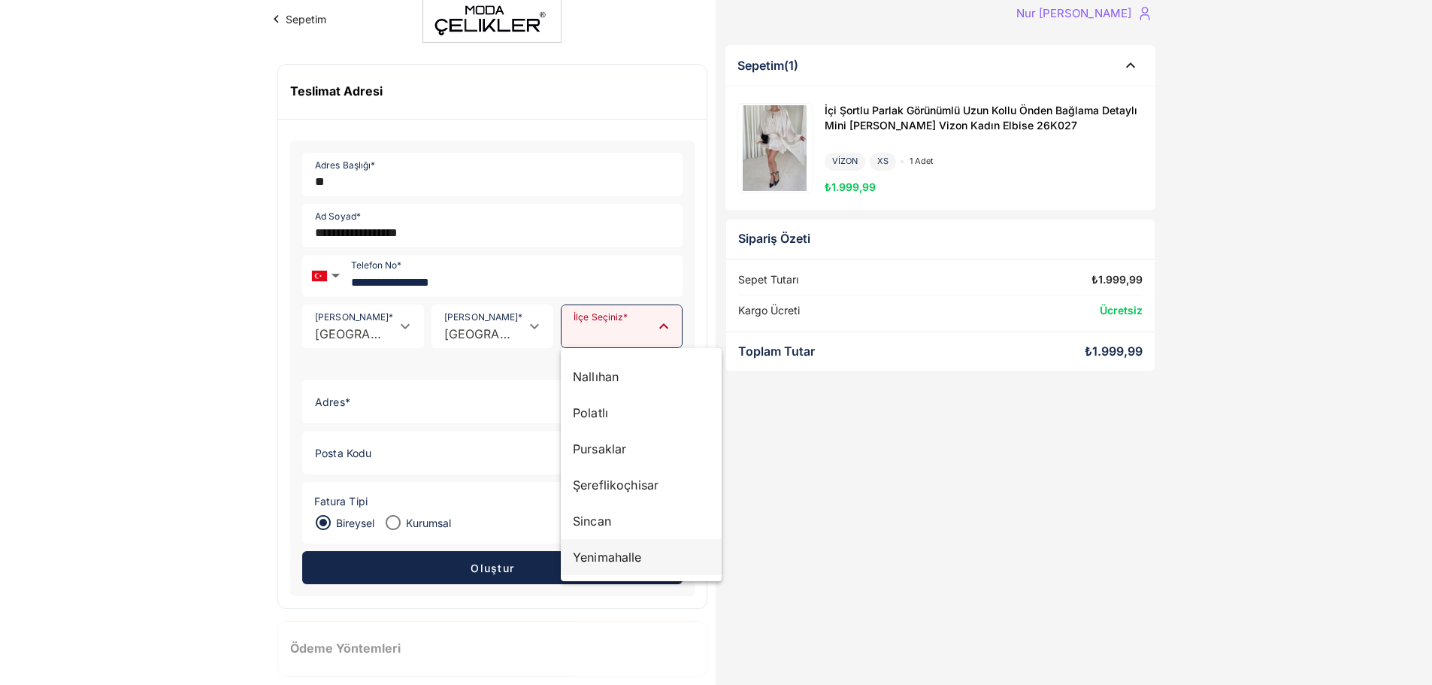
scroll to position [47, 0]
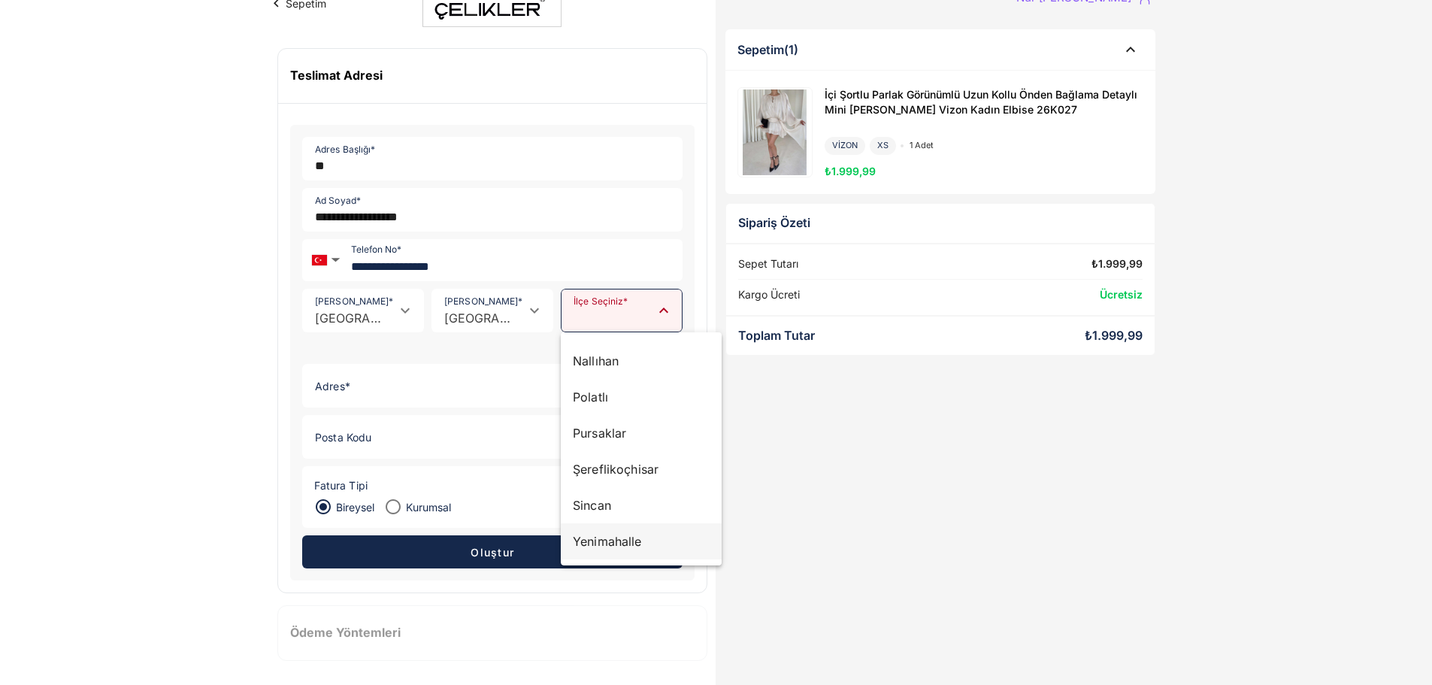
click at [601, 538] on div "Yenimahalle" at bounding box center [641, 541] width 137 height 18
type input "**********"
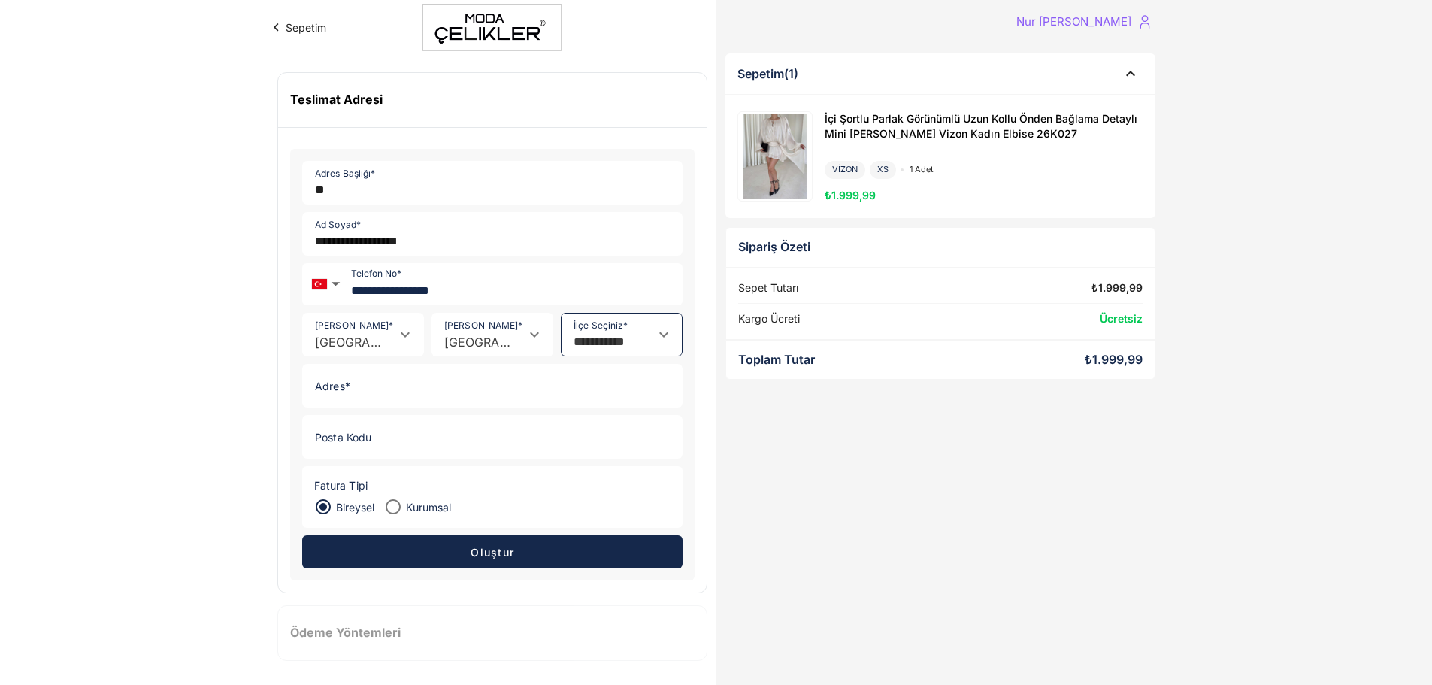
scroll to position [23, 0]
click at [498, 389] on input "Adres *" at bounding box center [488, 386] width 370 height 42
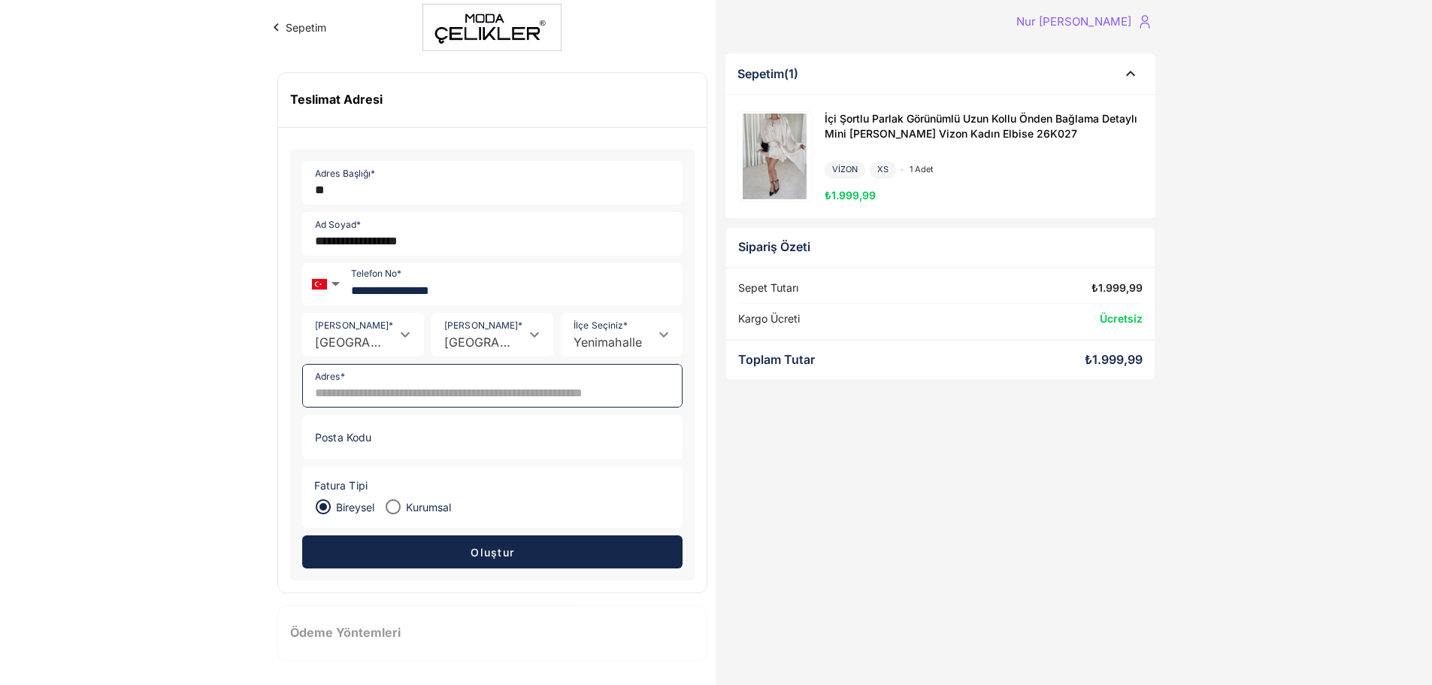
type input "*"
type input "**********"
click at [415, 425] on input "Posta Kodu" at bounding box center [488, 437] width 370 height 42
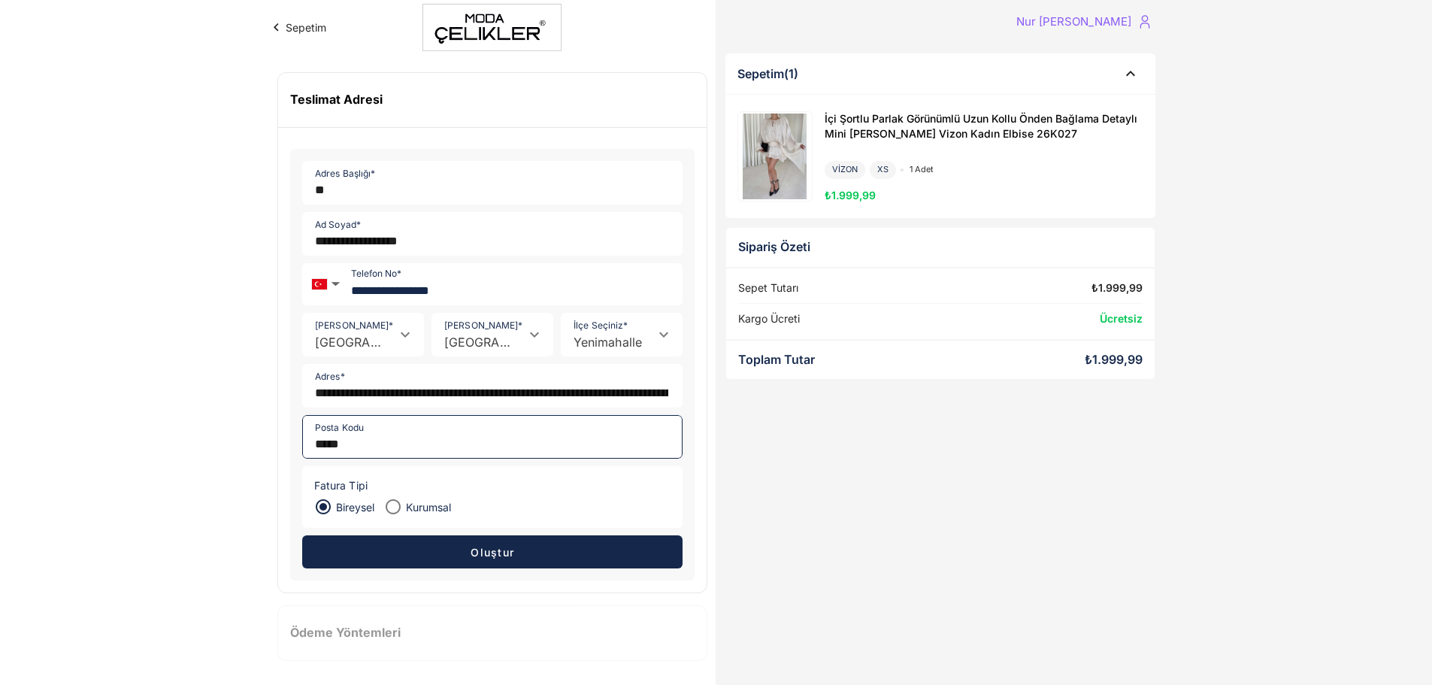
type input "*****"
click at [486, 538] on button "Oluştur" at bounding box center [492, 551] width 380 height 33
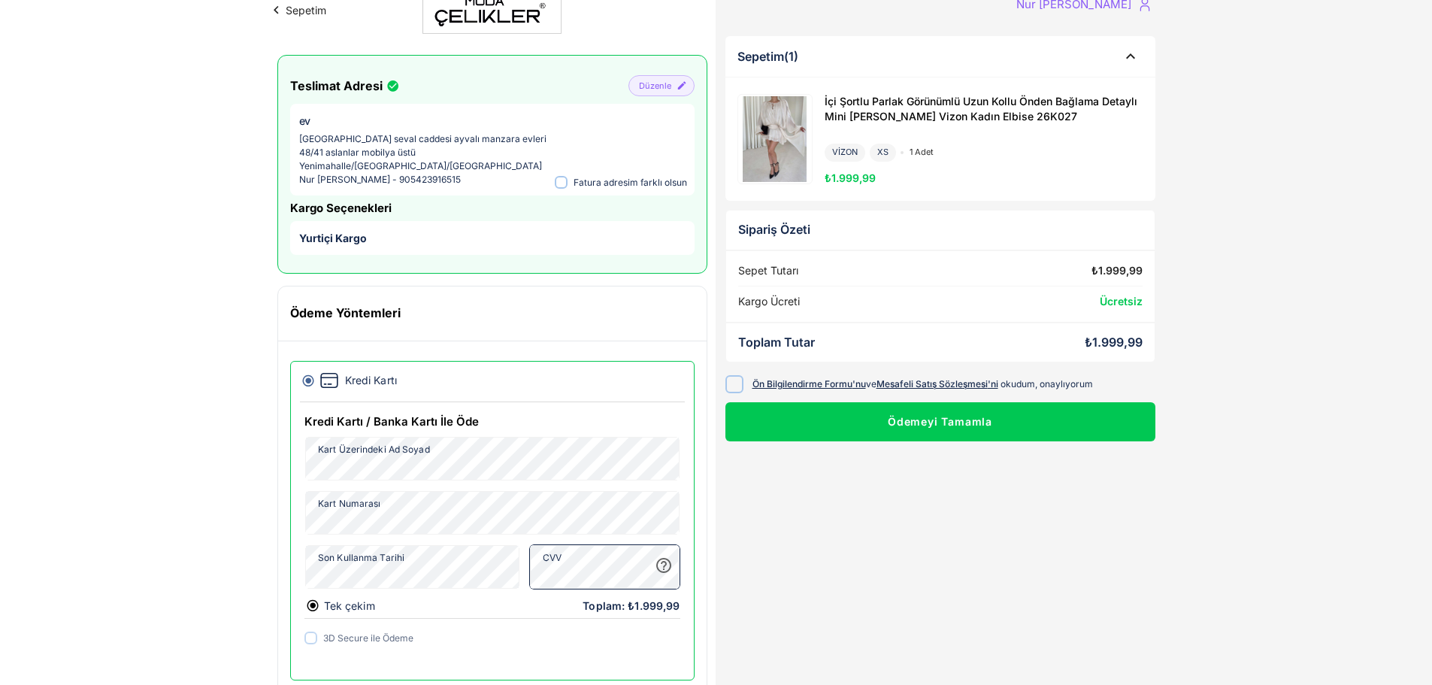
scroll to position [63, 0]
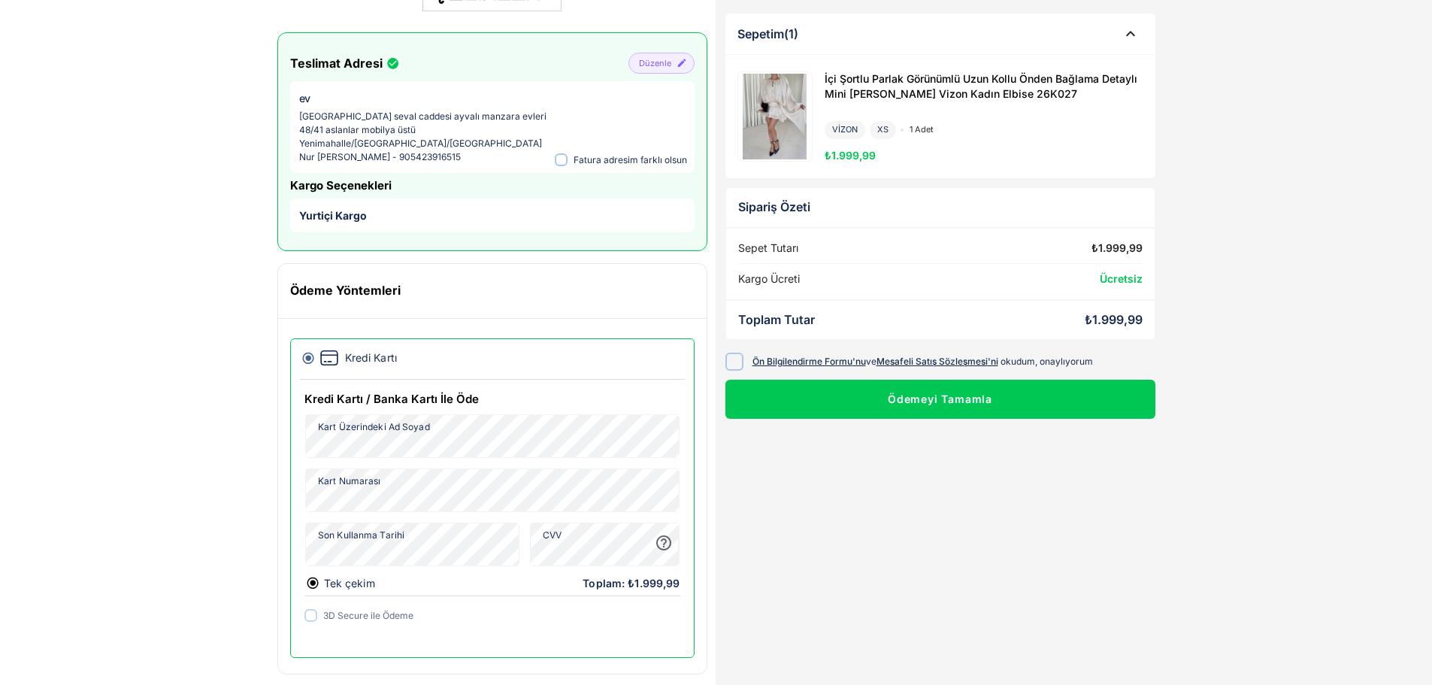
click at [745, 359] on label "Ön Bilgilendirme Formu 'nu ve Mesafeli Satış Sözleşmesi 'ni okudum, onaylıyorum" at bounding box center [940, 361] width 430 height 19
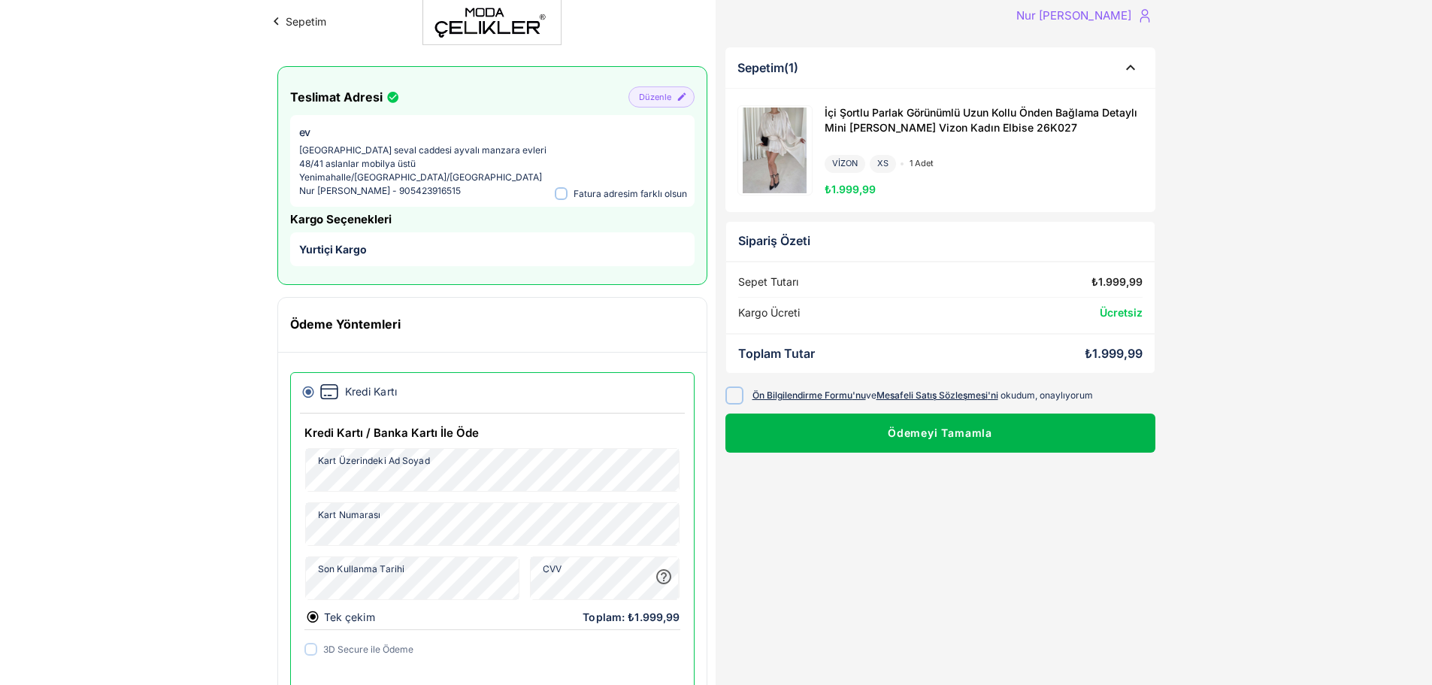
scroll to position [0, 0]
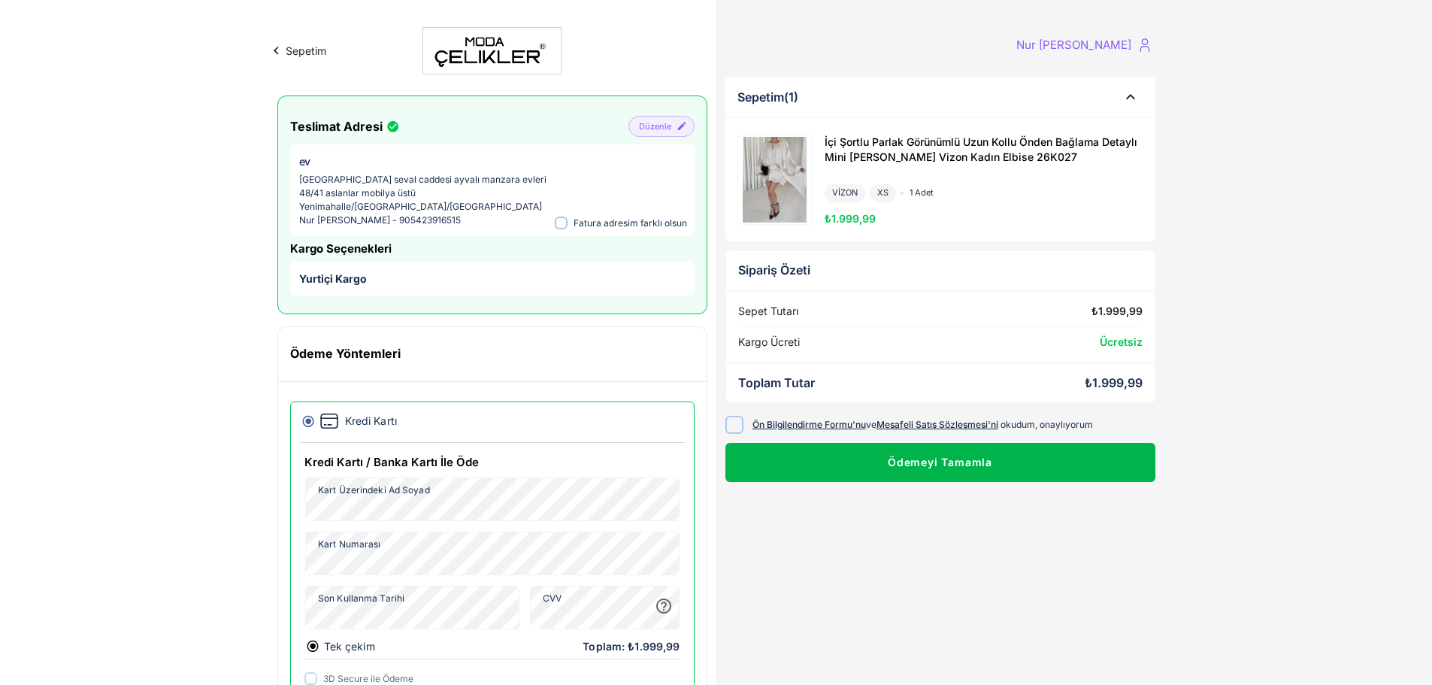
click at [847, 479] on button "Ödemeyi Tamamla" at bounding box center [940, 462] width 430 height 39
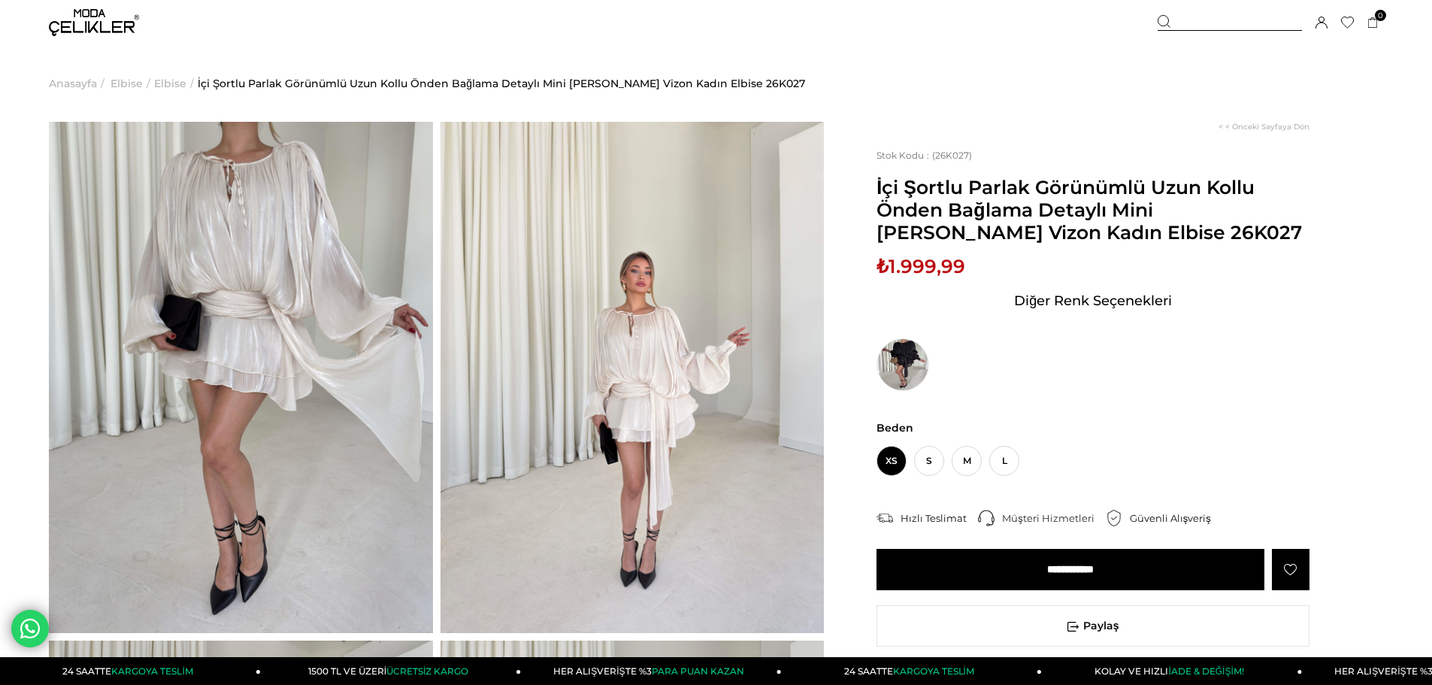
click at [650, 414] on img at bounding box center [633, 377] width 384 height 511
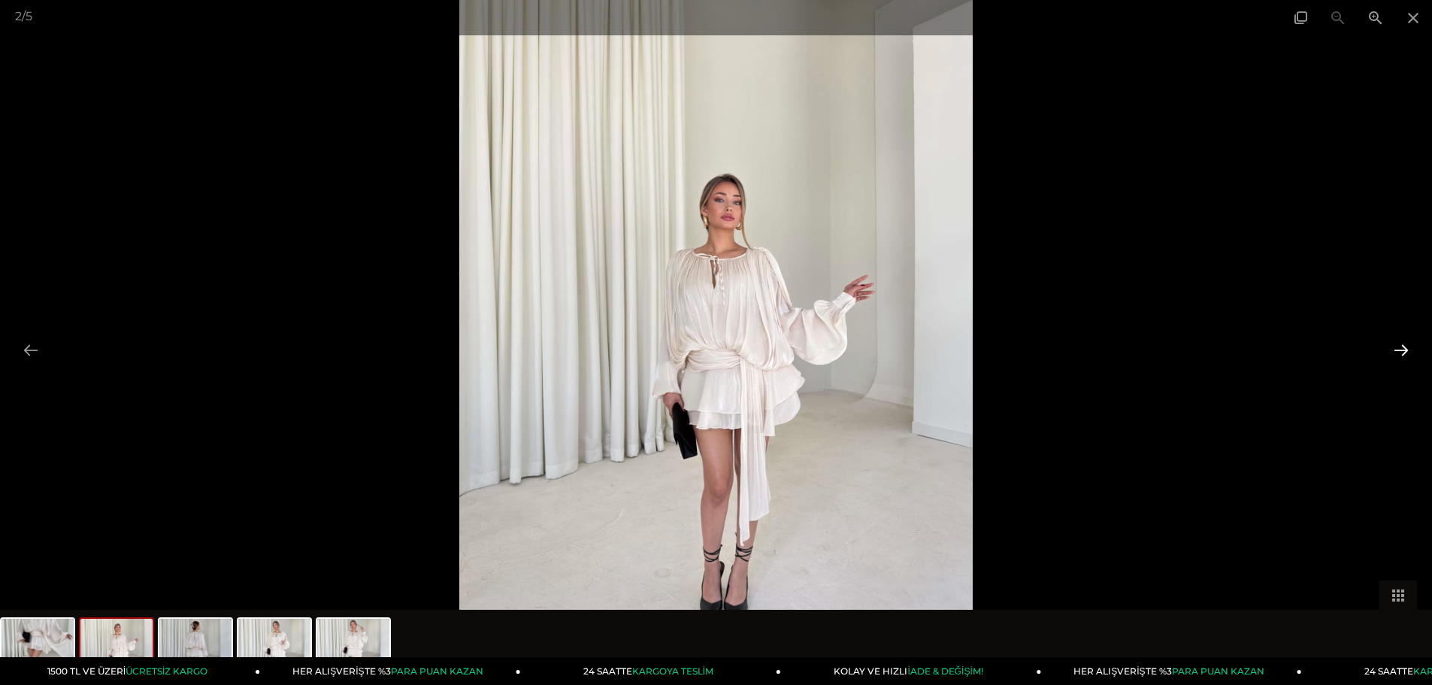
click at [1399, 346] on button at bounding box center [1402, 349] width 32 height 29
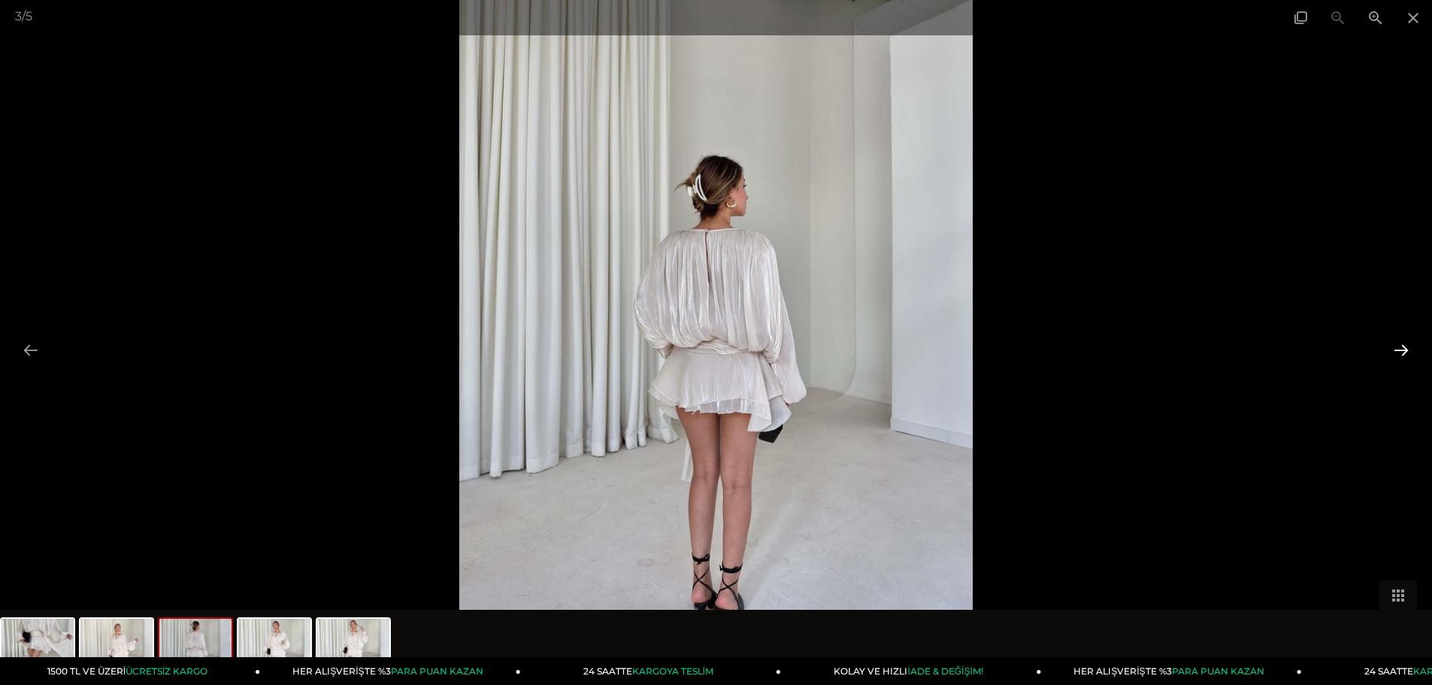
click at [1396, 350] on button at bounding box center [1402, 349] width 32 height 29
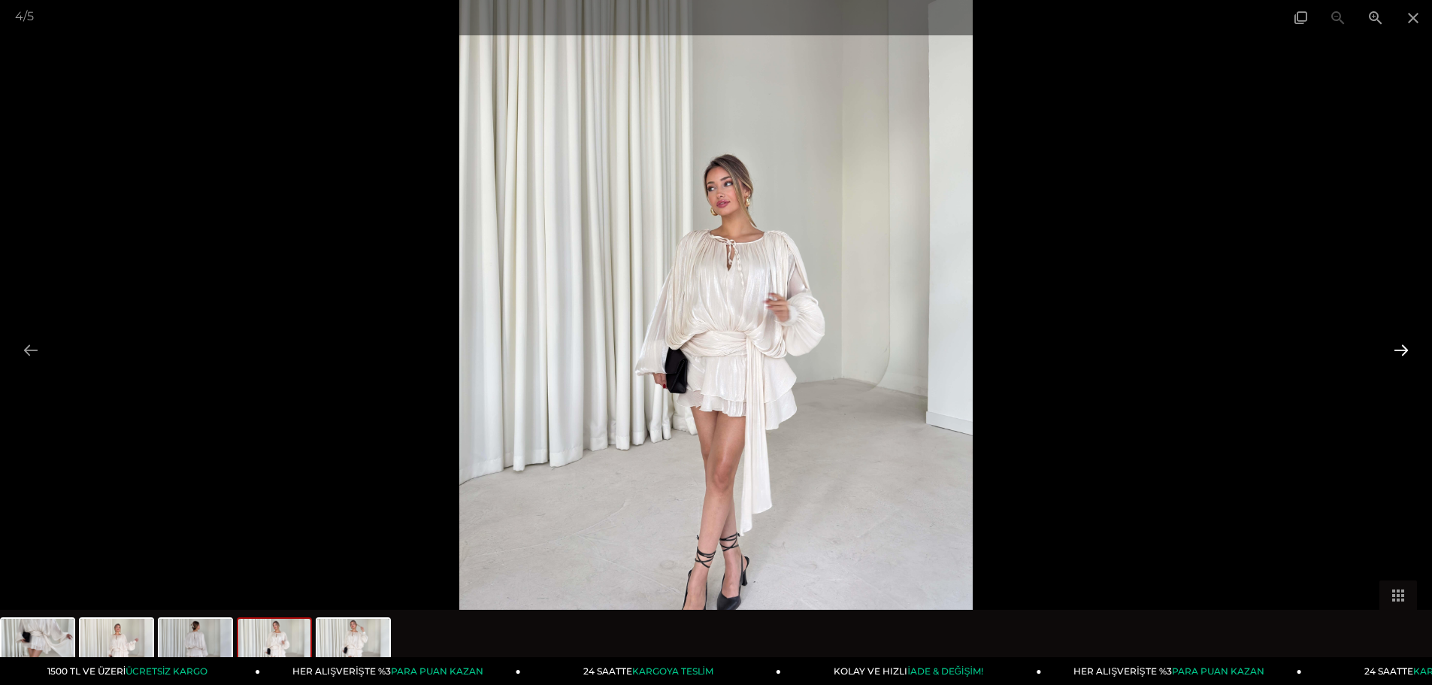
click at [1396, 350] on button at bounding box center [1402, 349] width 32 height 29
